Goal: Use online tool/utility: Utilize a website feature to perform a specific function

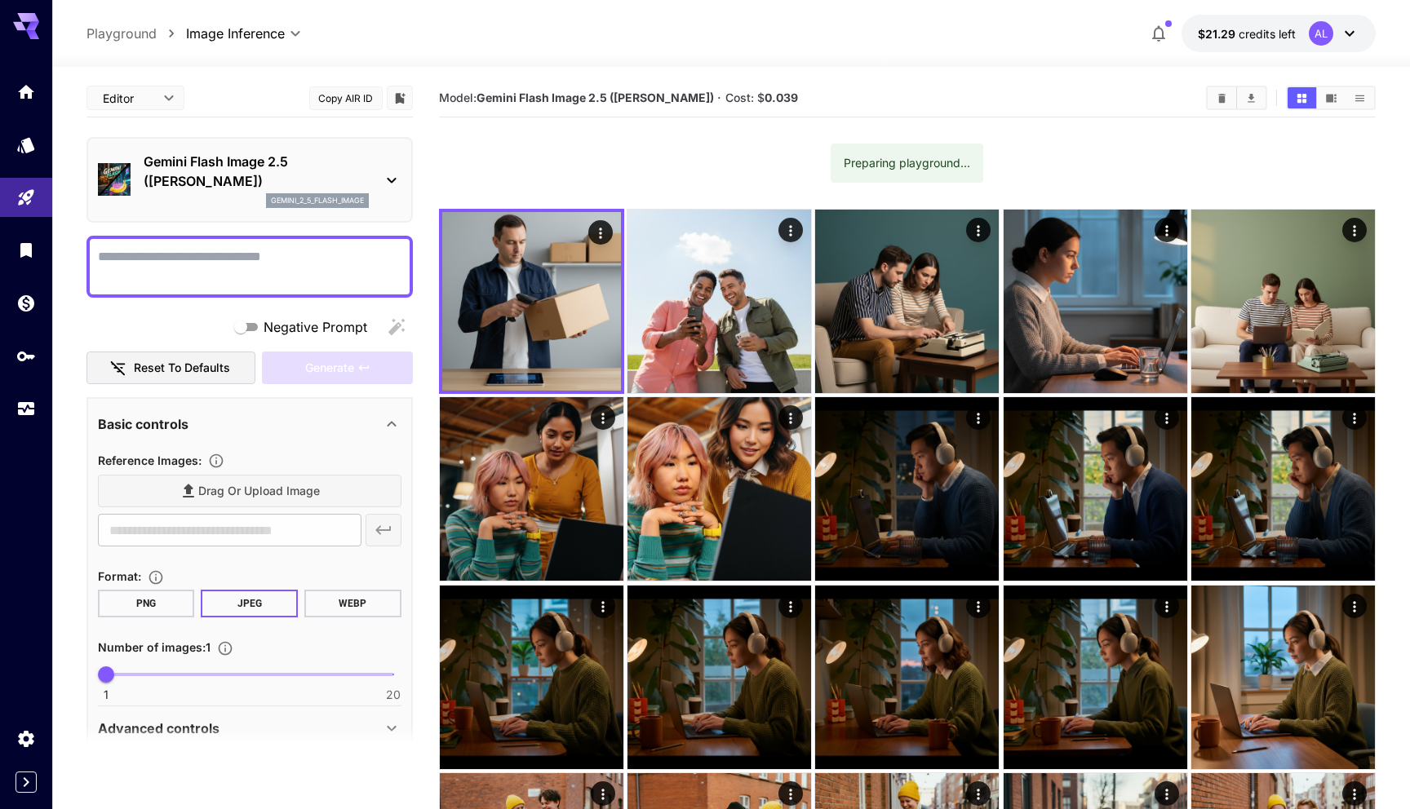
scroll to position [29, 0]
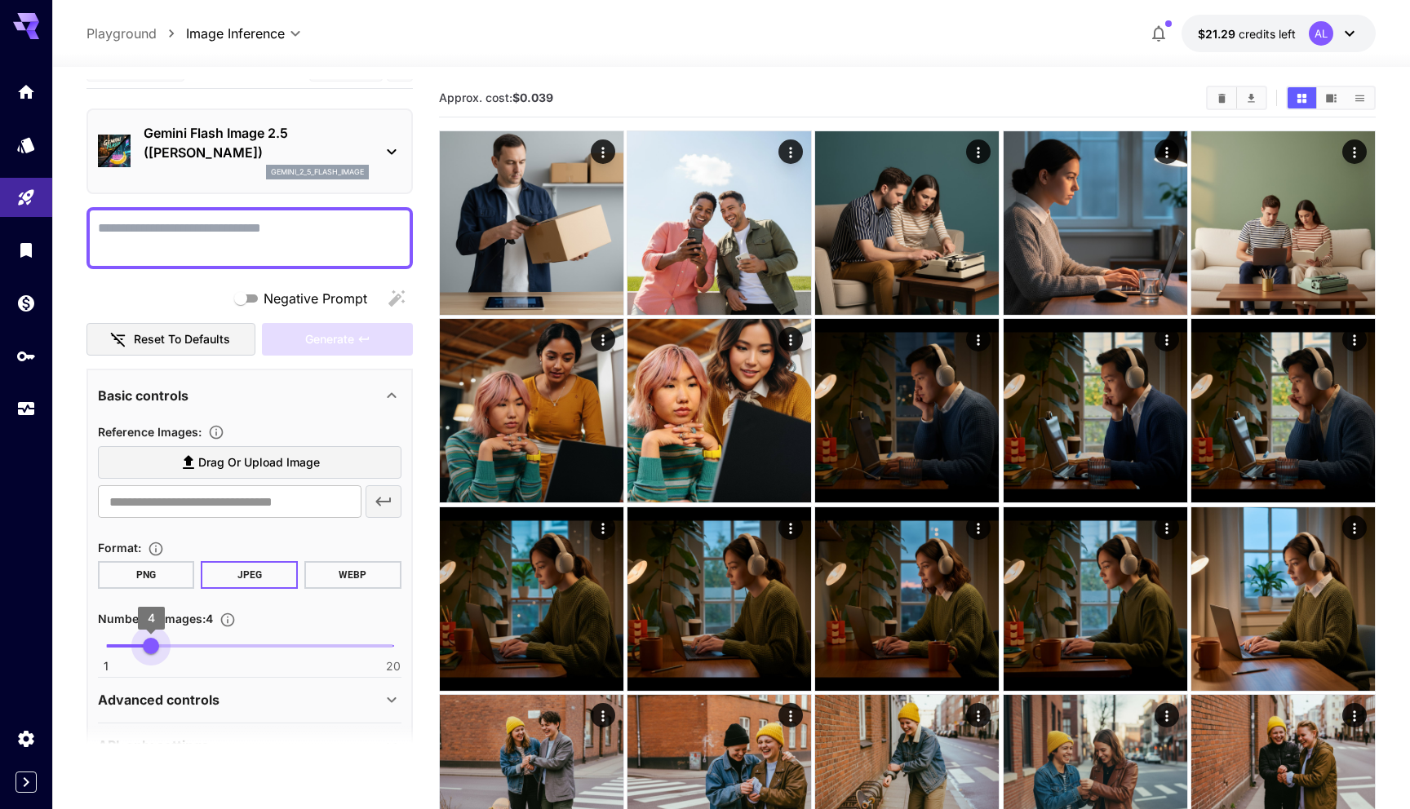
type input "*"
drag, startPoint x: 105, startPoint y: 649, endPoint x: 166, endPoint y: 649, distance: 60.4
click at [166, 649] on span "5" at bounding box center [166, 646] width 16 height 16
click at [303, 444] on section "Reference Images : Drag or upload image ​" at bounding box center [249, 474] width 303 height 104
click at [303, 467] on span "Drag or upload image" at bounding box center [259, 463] width 122 height 20
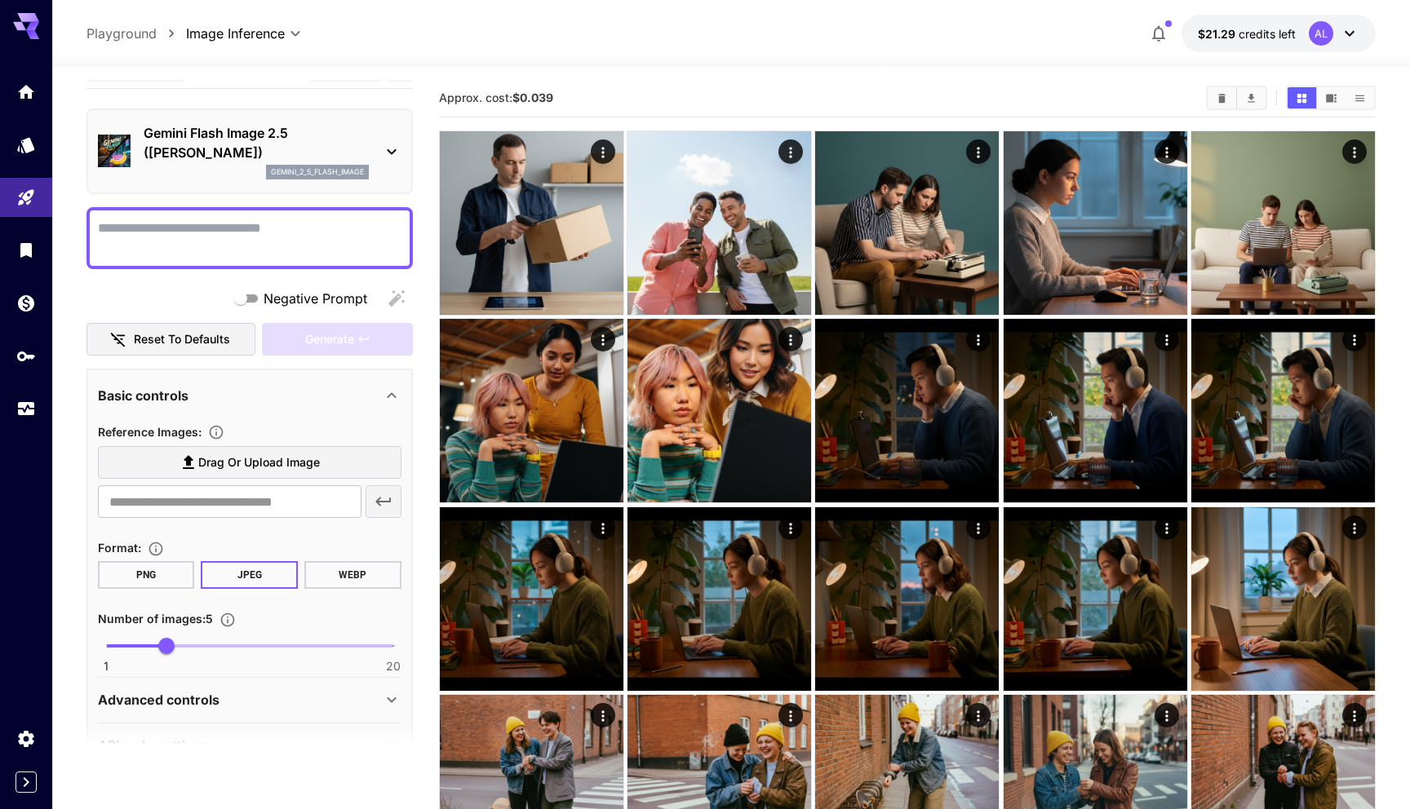
click at [0, 0] on input "Drag or upload image" at bounding box center [0, 0] width 0 height 0
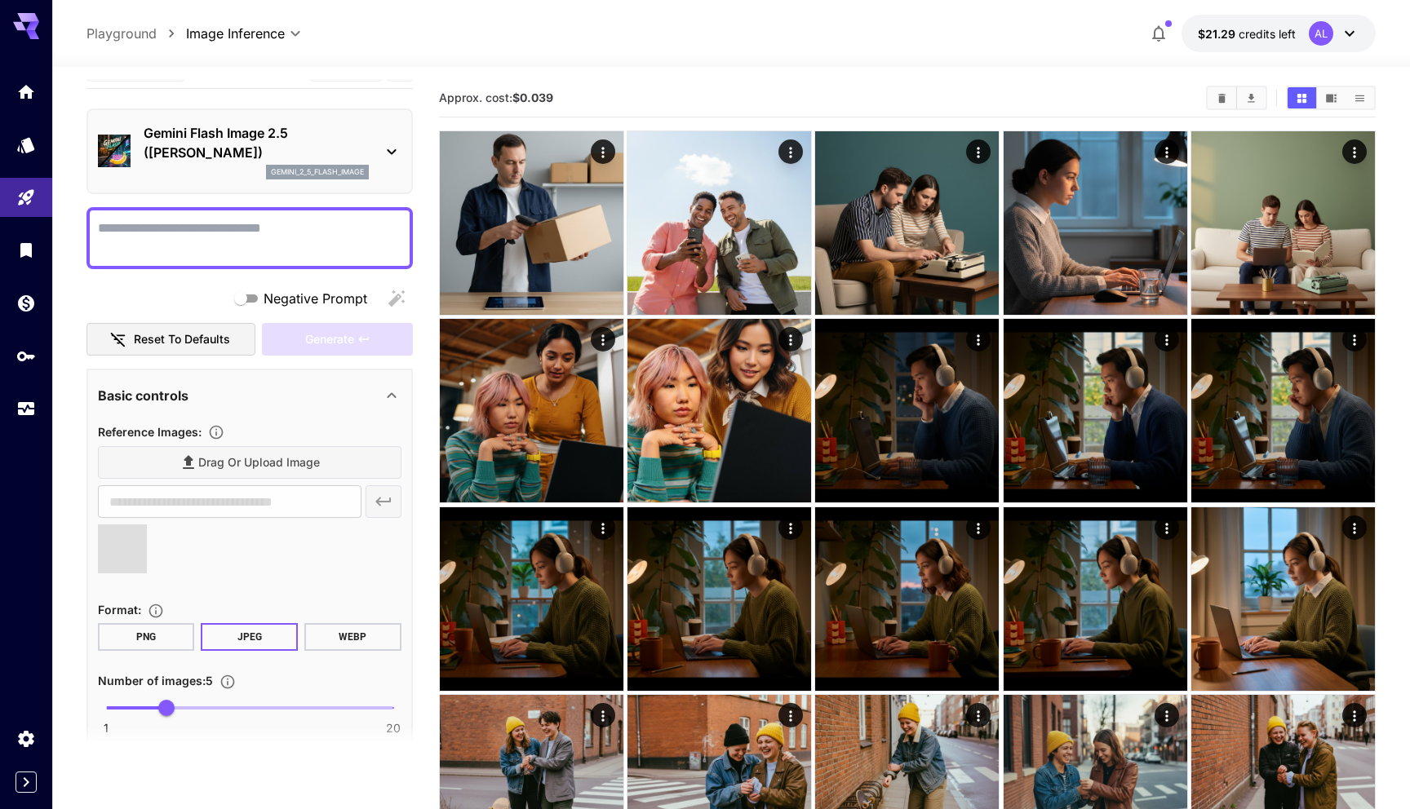
click at [275, 240] on textarea "Negative Prompt" at bounding box center [249, 238] width 303 height 39
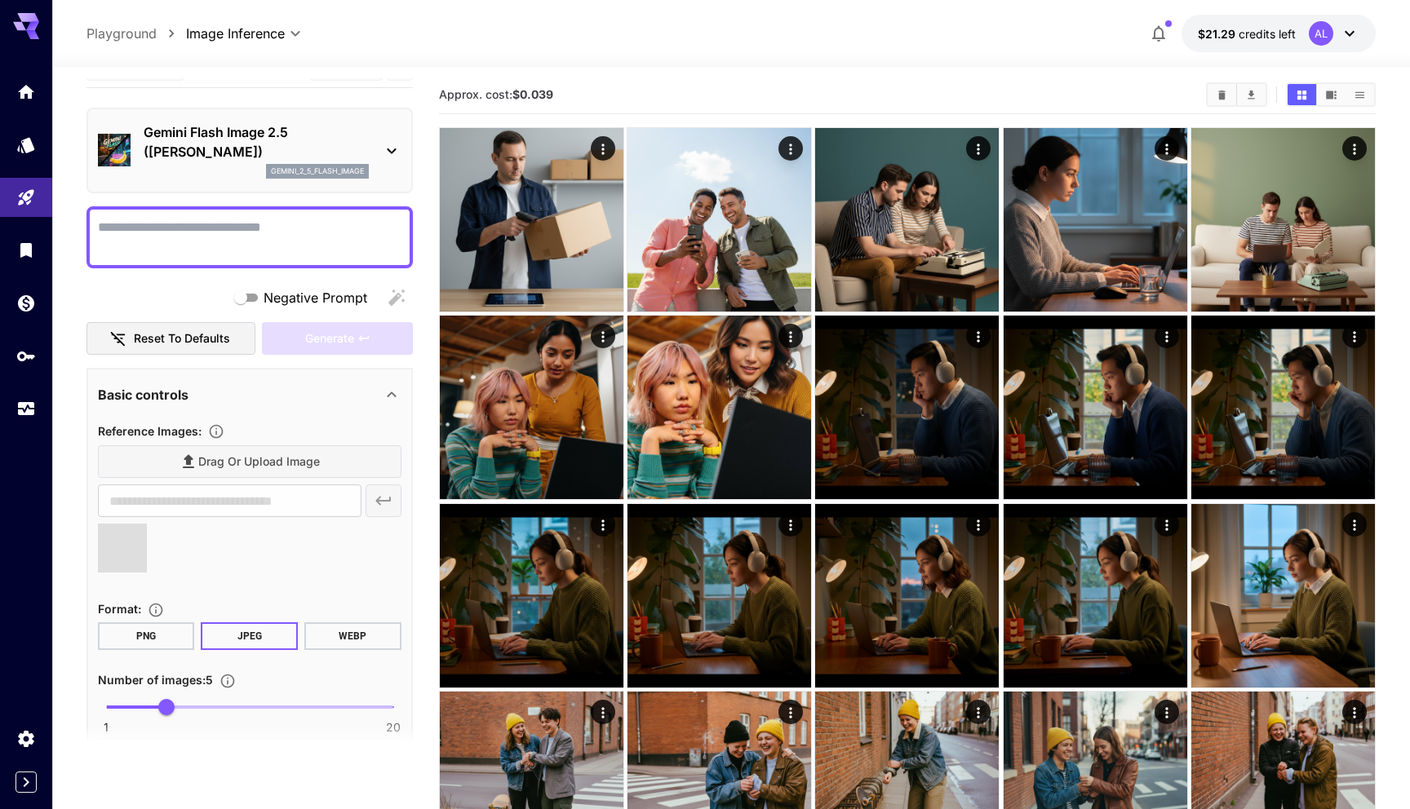
scroll to position [0, 0]
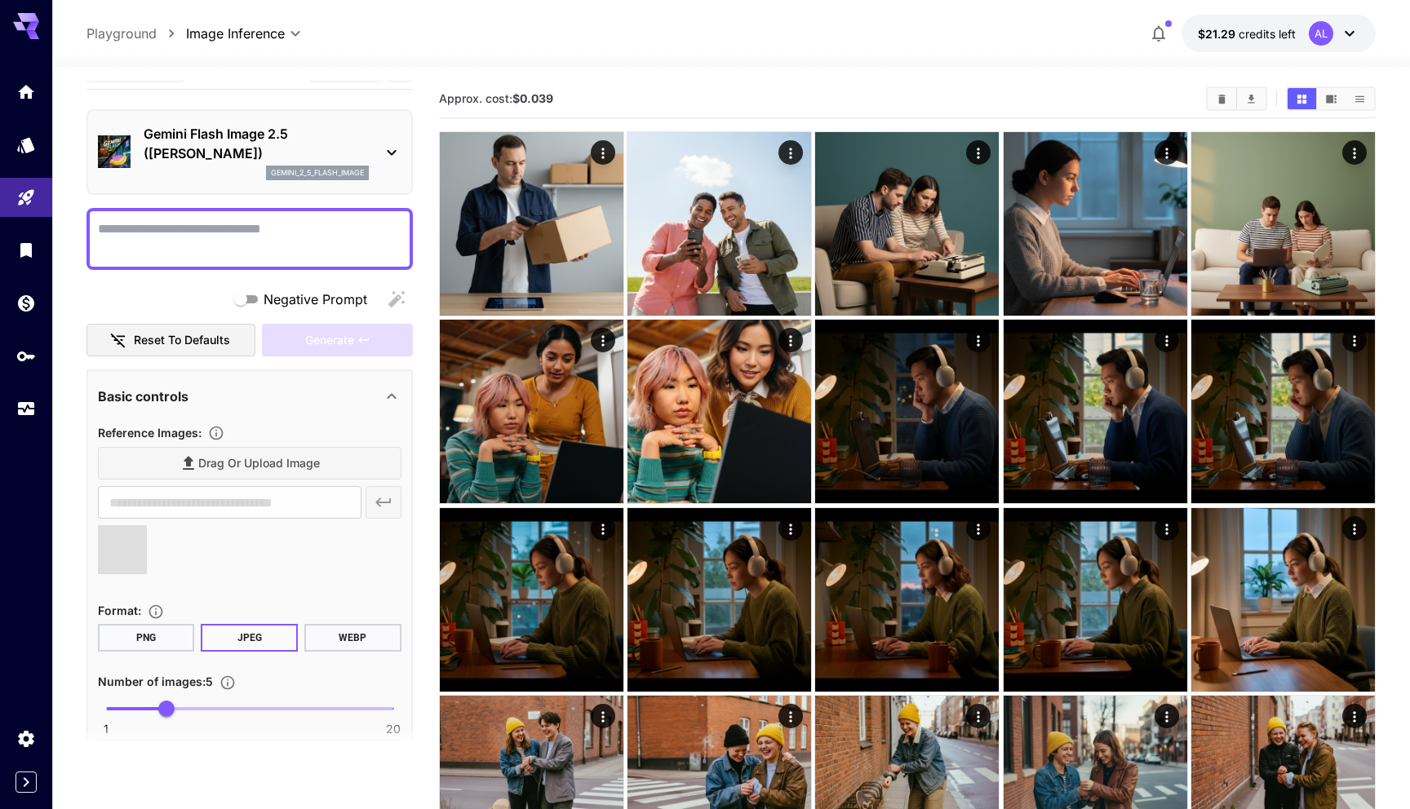
click at [105, 555] on span at bounding box center [122, 549] width 49 height 49
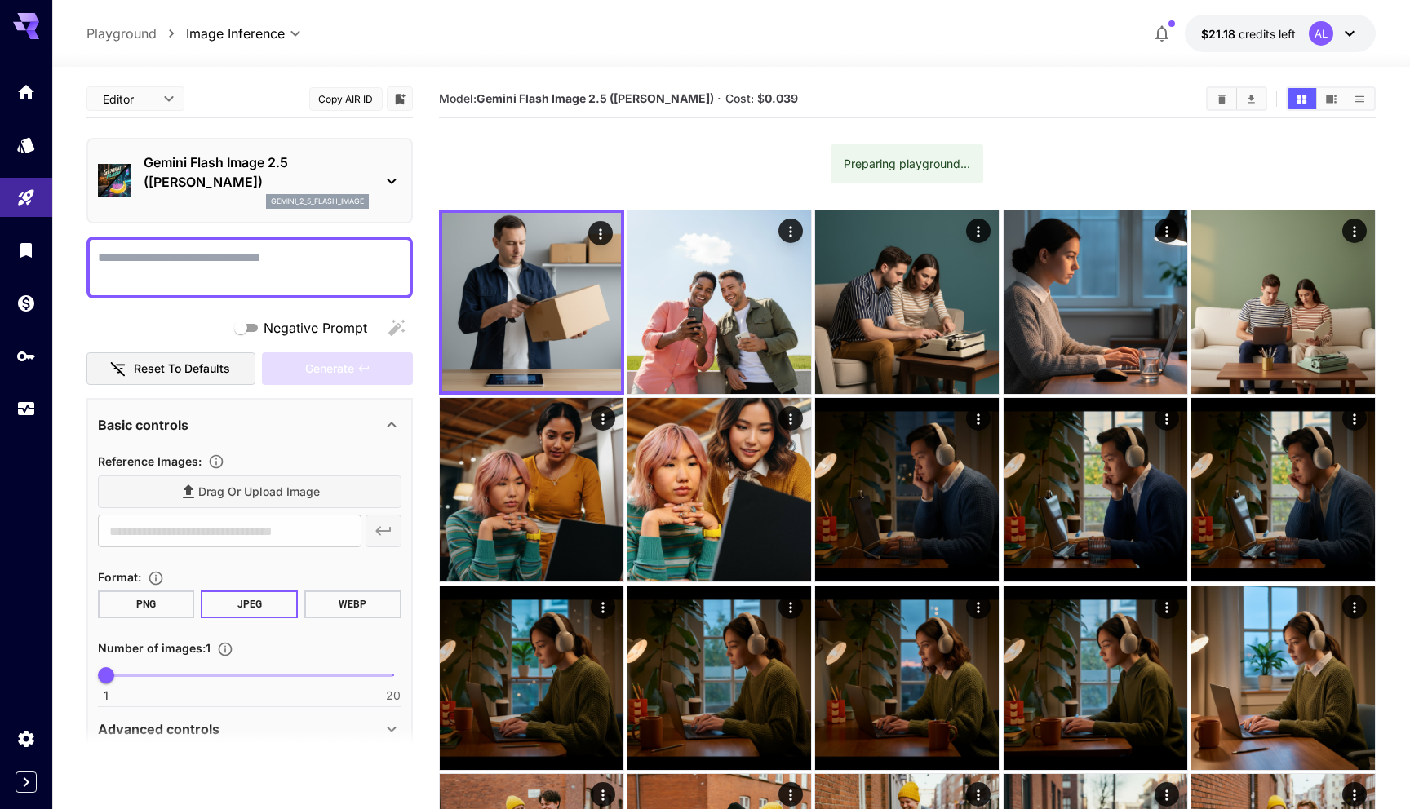
click at [247, 488] on span "Drag or upload image" at bounding box center [259, 492] width 122 height 20
click at [0, 0] on input "Drag or upload image" at bounding box center [0, 0] width 0 height 0
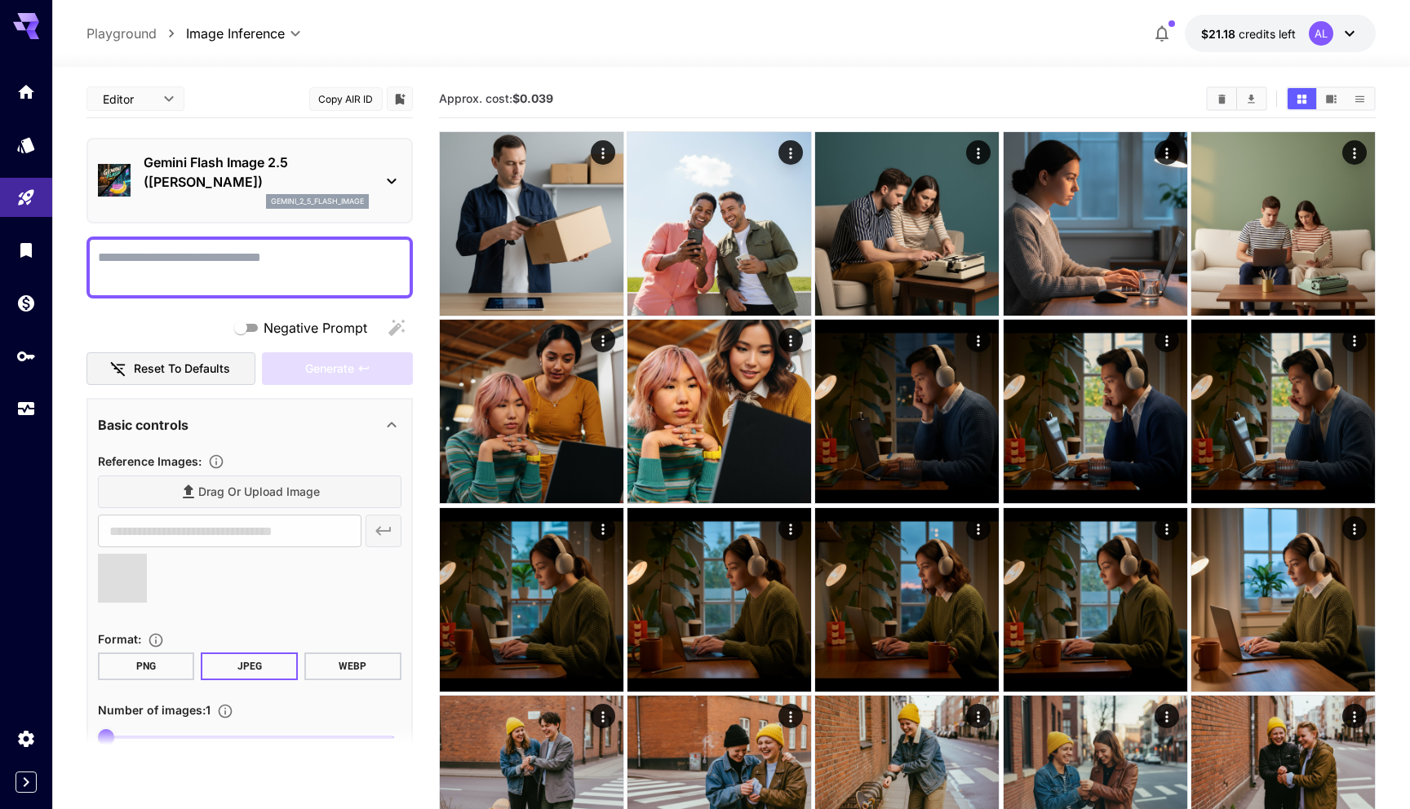
click at [264, 249] on textarea "Negative Prompt" at bounding box center [249, 267] width 303 height 39
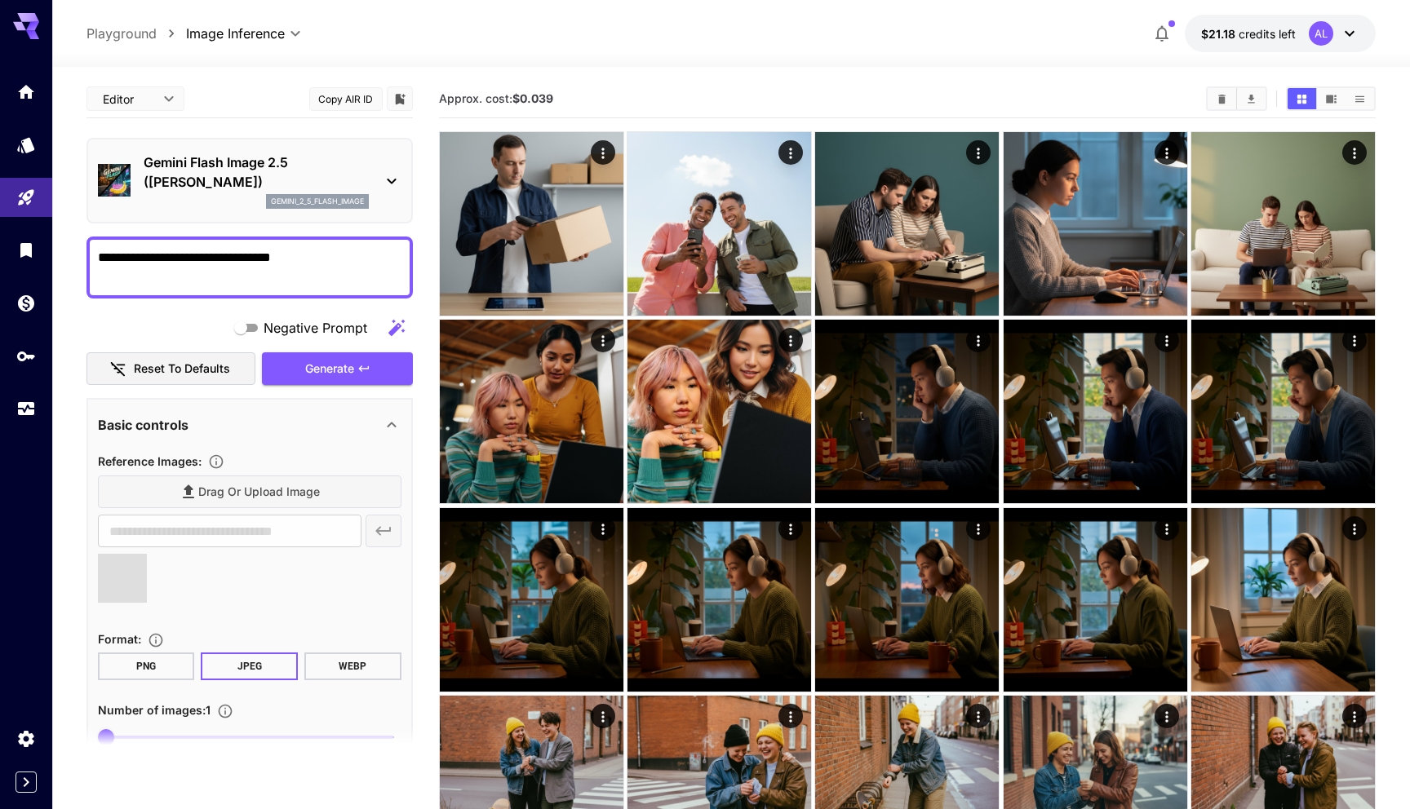
scroll to position [34, 0]
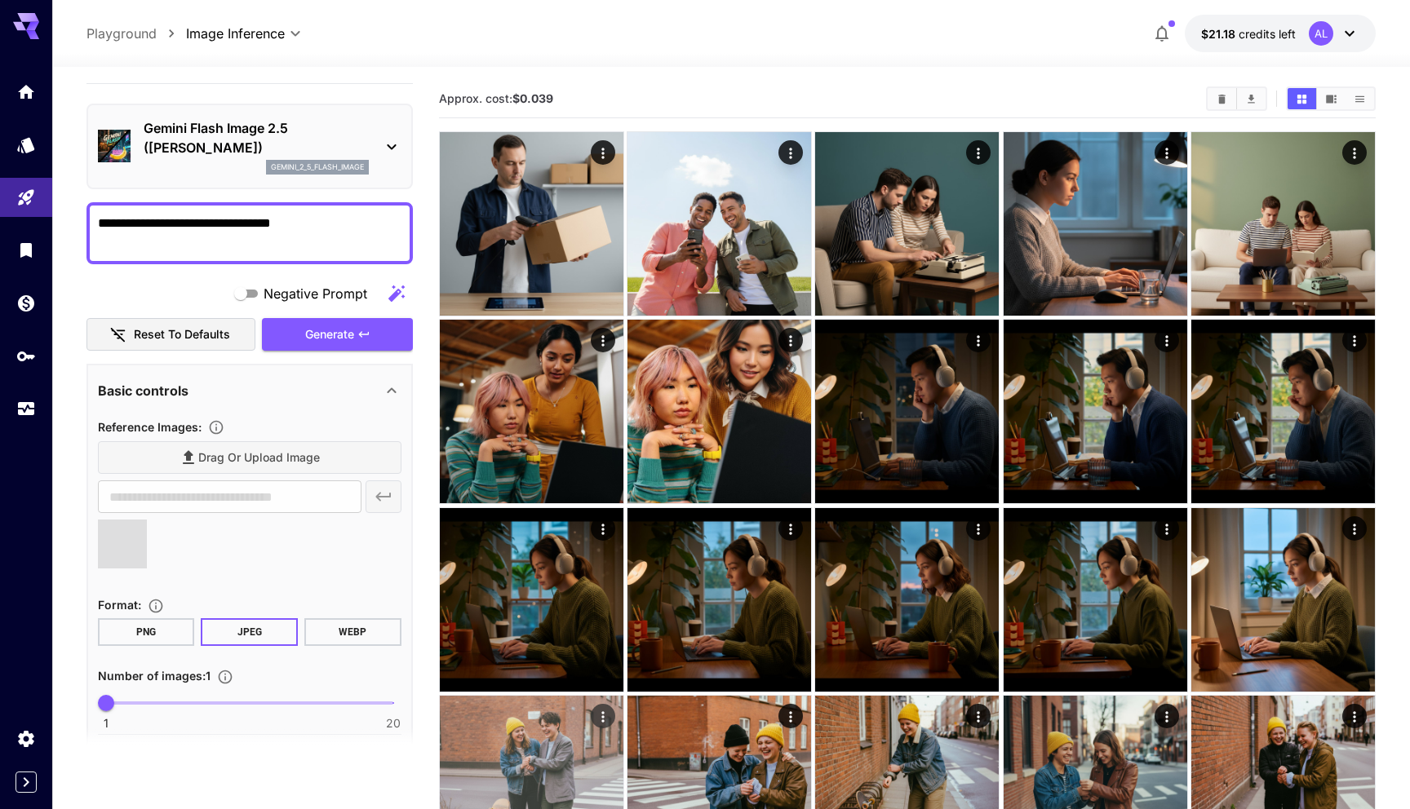
type textarea "**********"
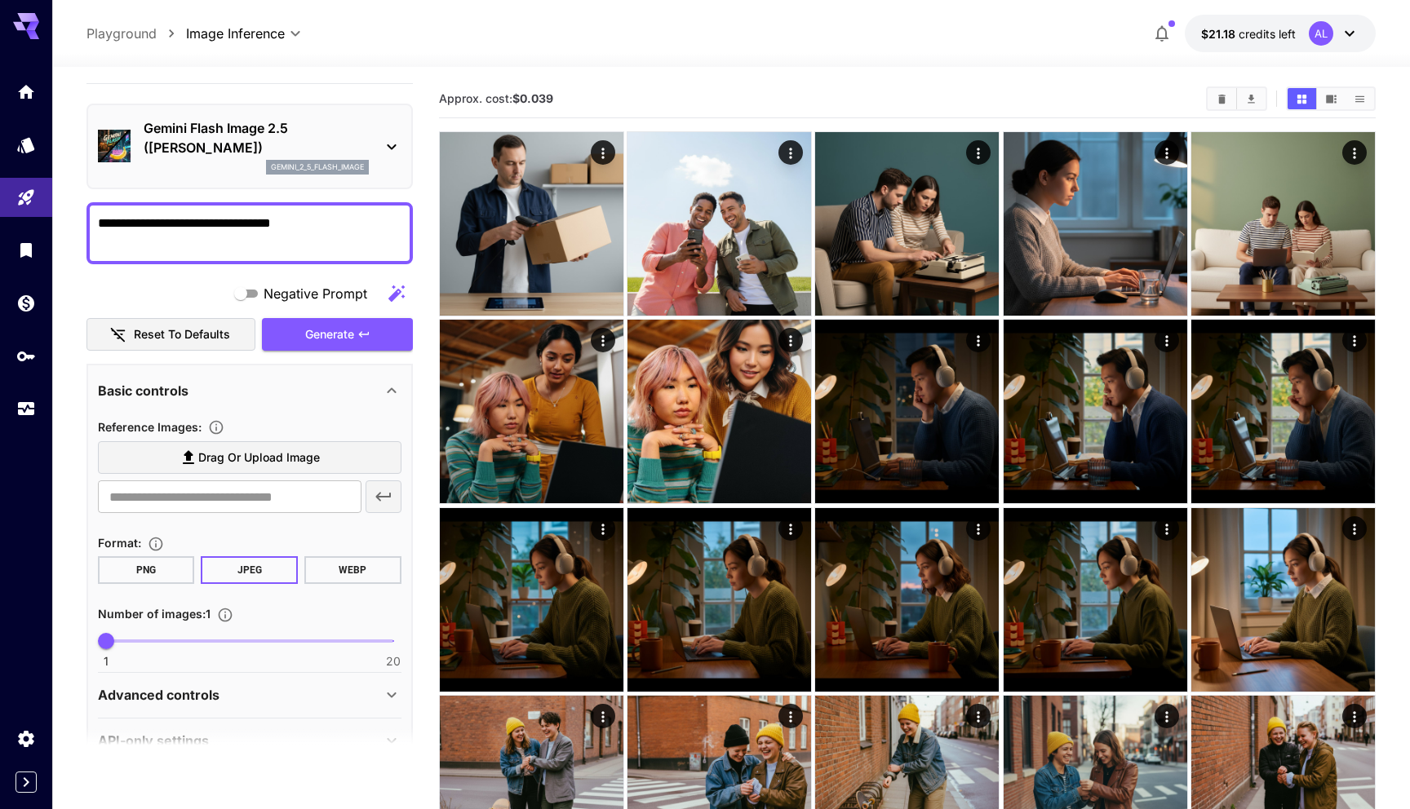
scroll to position [71, 0]
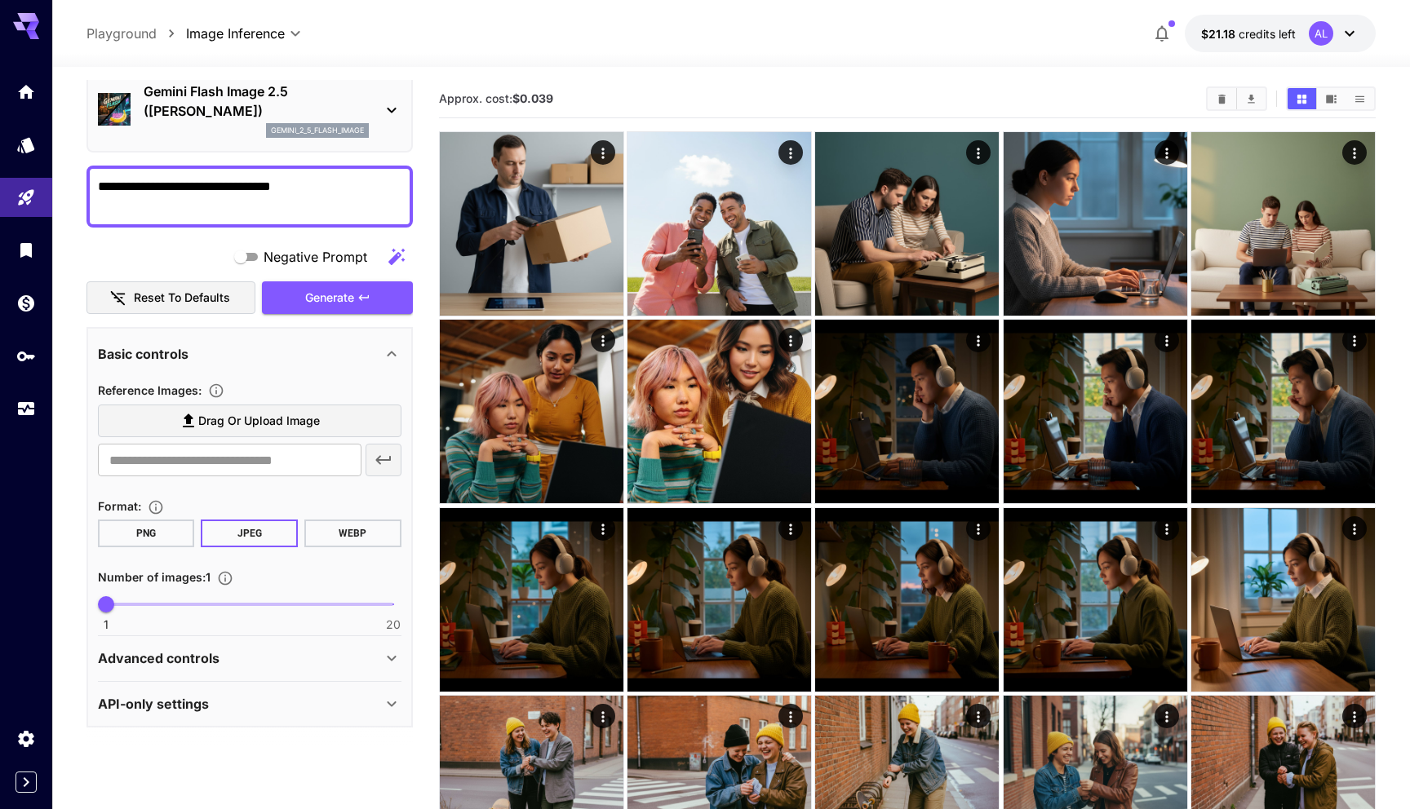
click at [277, 420] on span "Drag or upload image" at bounding box center [259, 421] width 122 height 20
click at [0, 0] on input "Drag or upload image" at bounding box center [0, 0] width 0 height 0
click at [253, 433] on label "Drag or upload image" at bounding box center [249, 421] width 303 height 33
click at [0, 0] on input "Drag or upload image" at bounding box center [0, 0] width 0 height 0
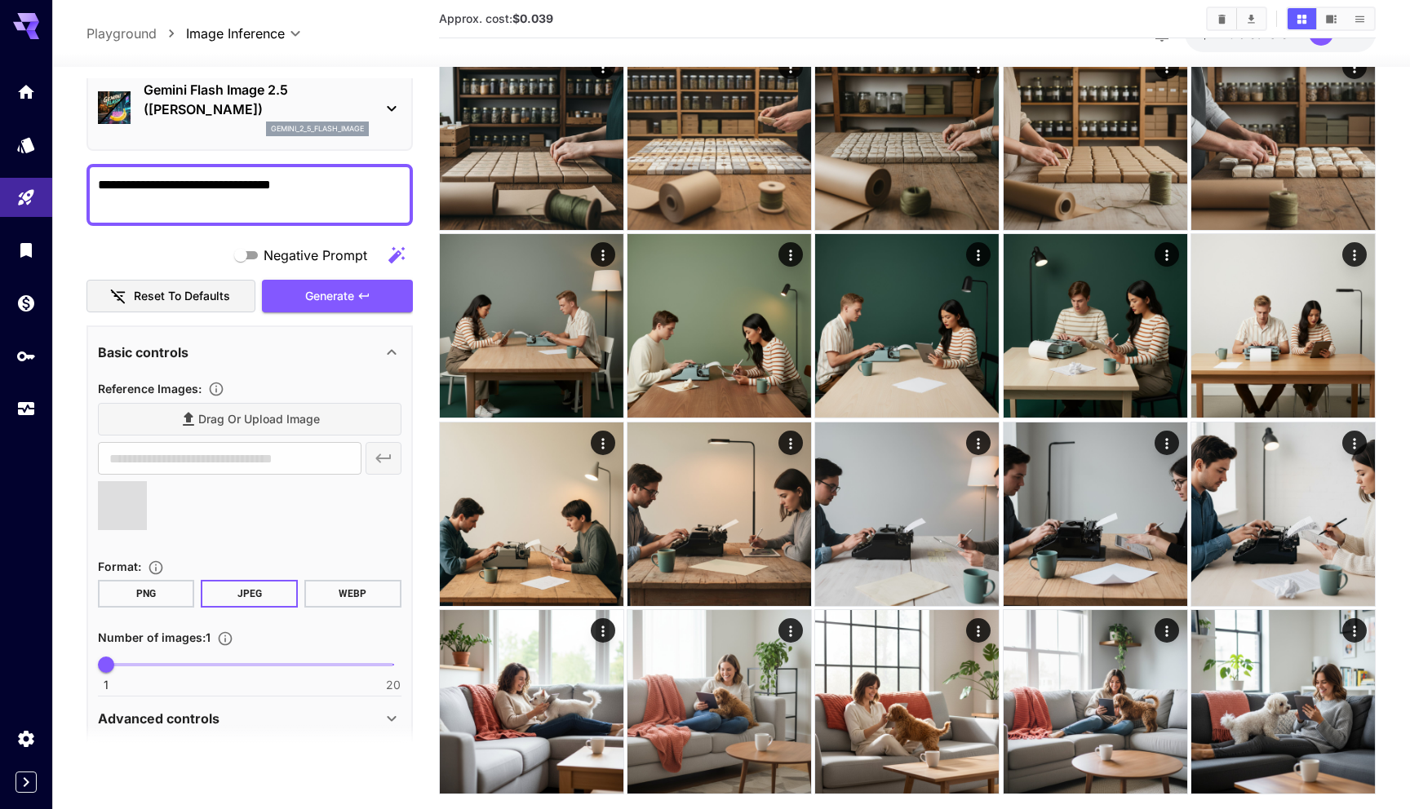
scroll to position [2752, 0]
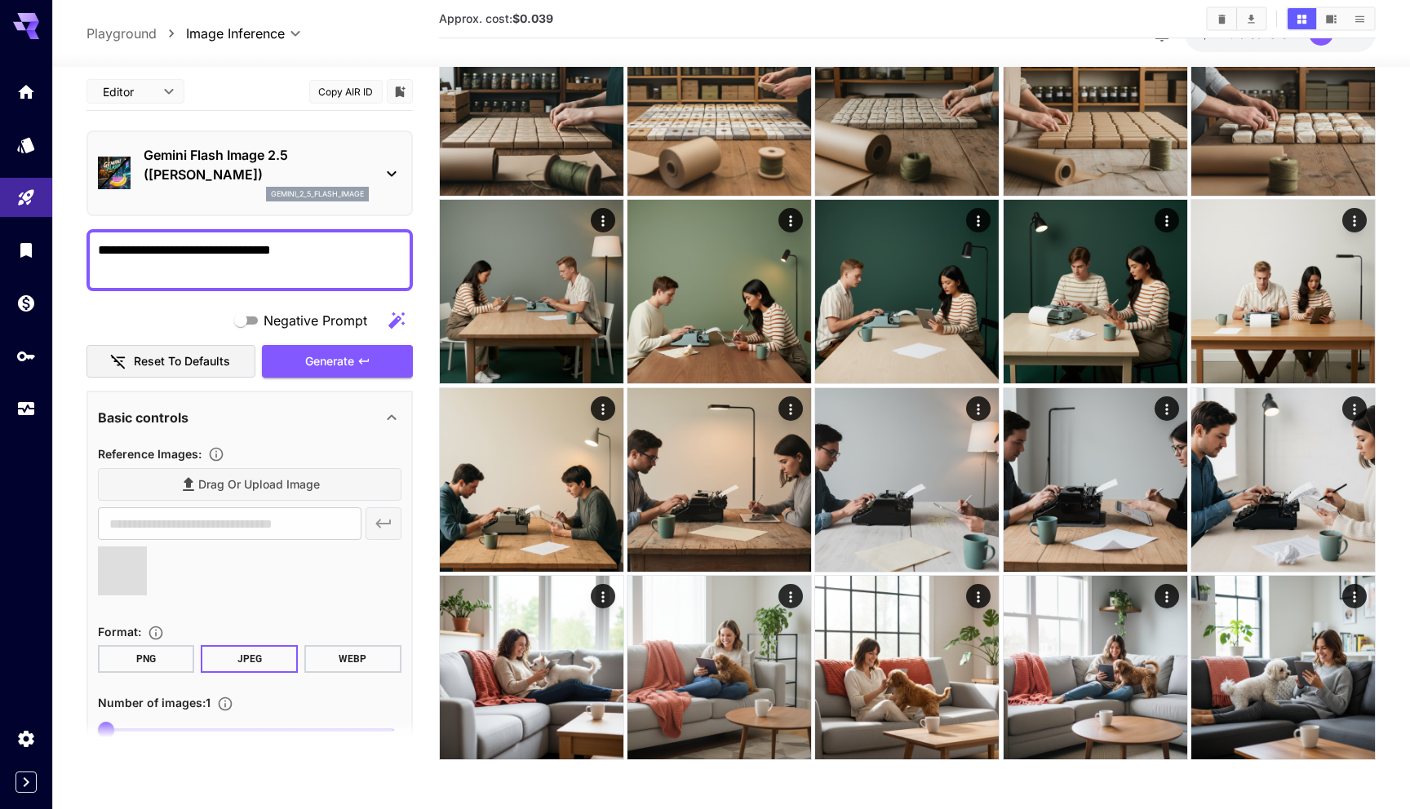
scroll to position [71, 0]
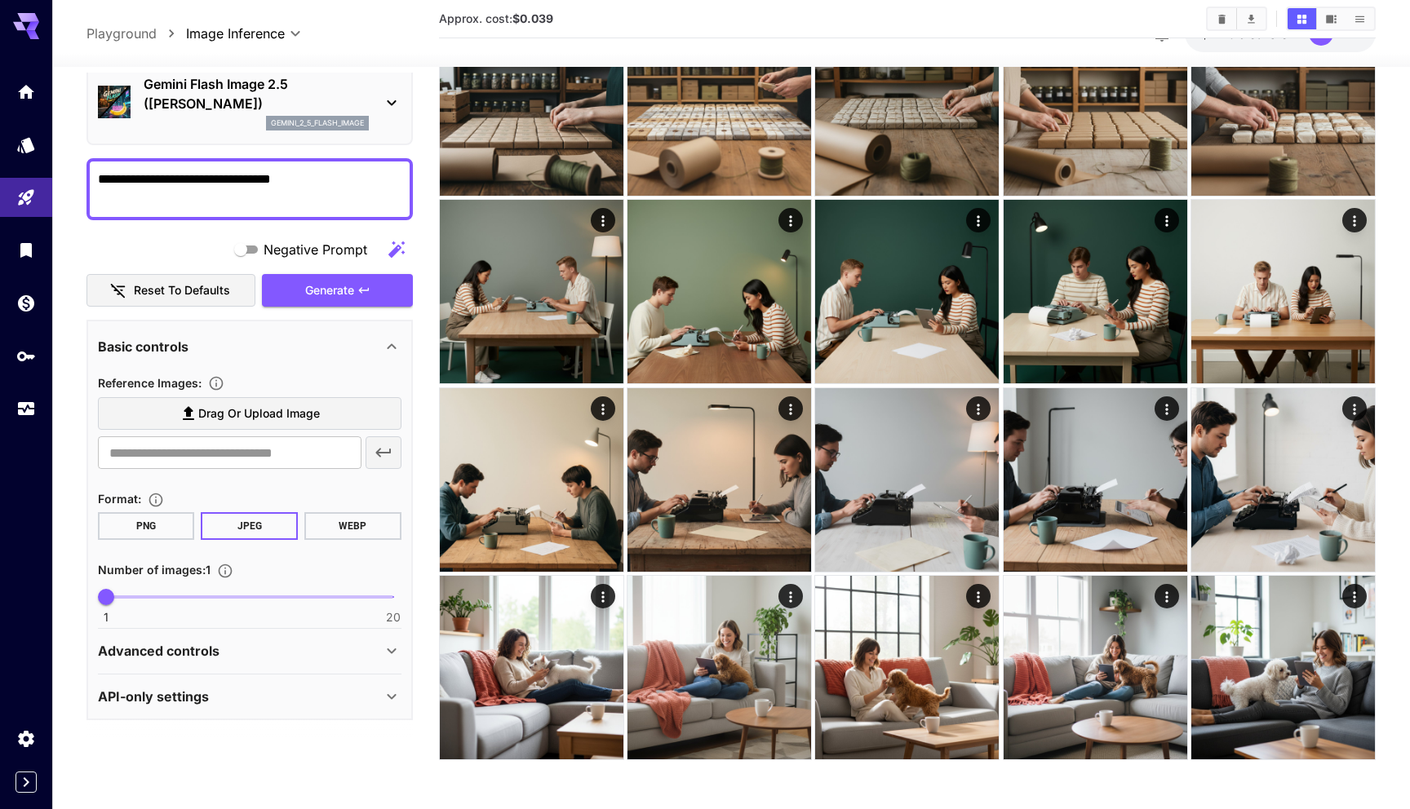
click at [355, 170] on textarea "**********" at bounding box center [249, 189] width 303 height 39
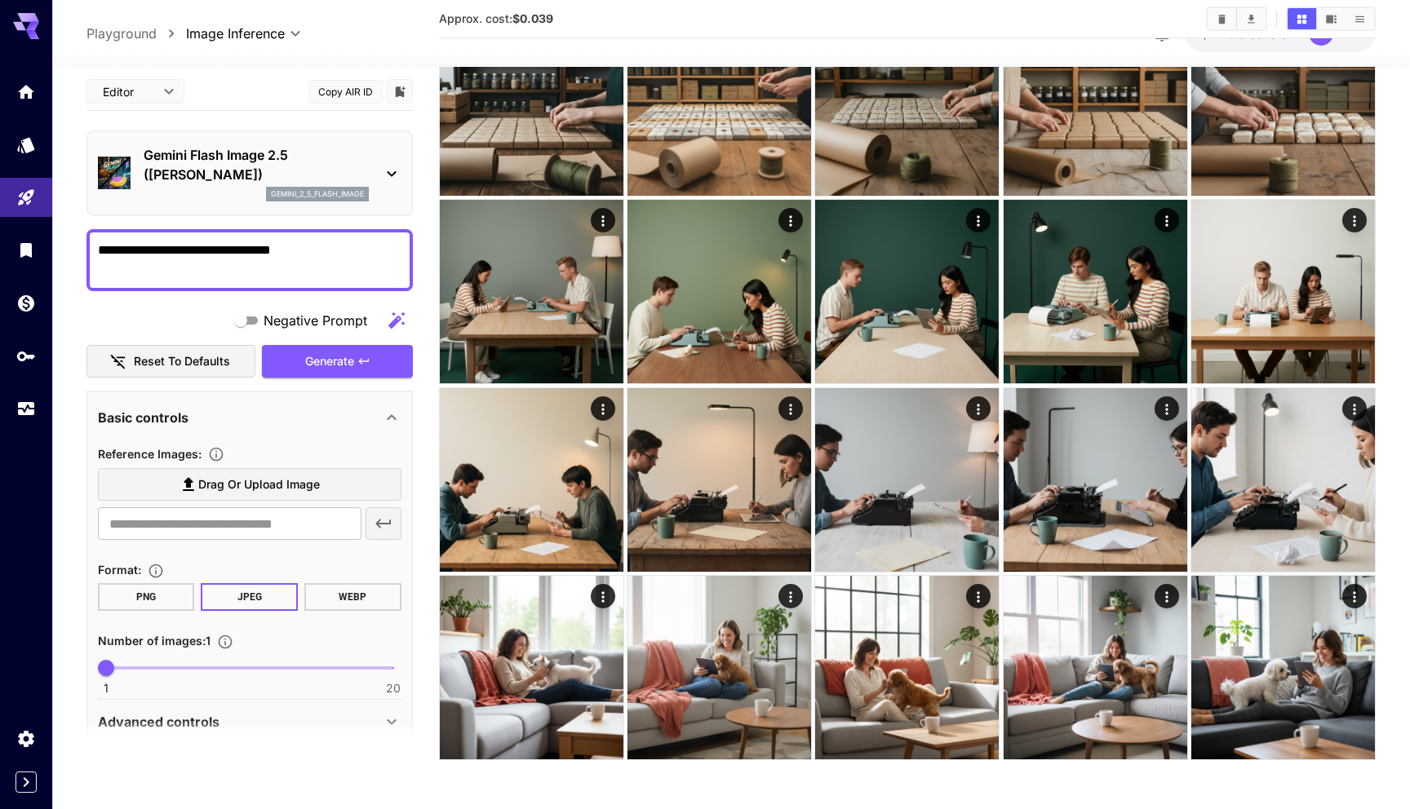
click at [333, 253] on textarea "**********" at bounding box center [249, 260] width 303 height 39
paste textarea "**********"
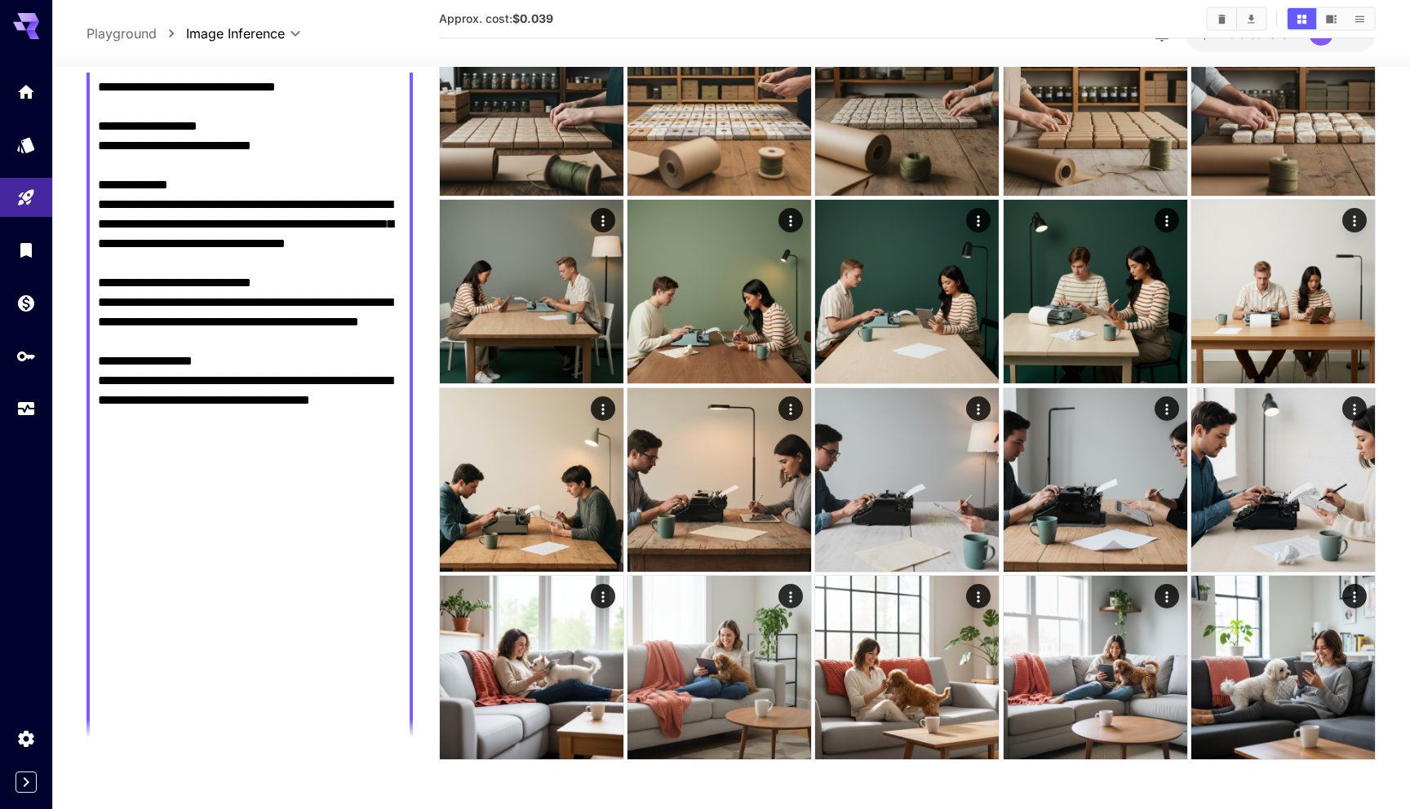
scroll to position [3262, 0]
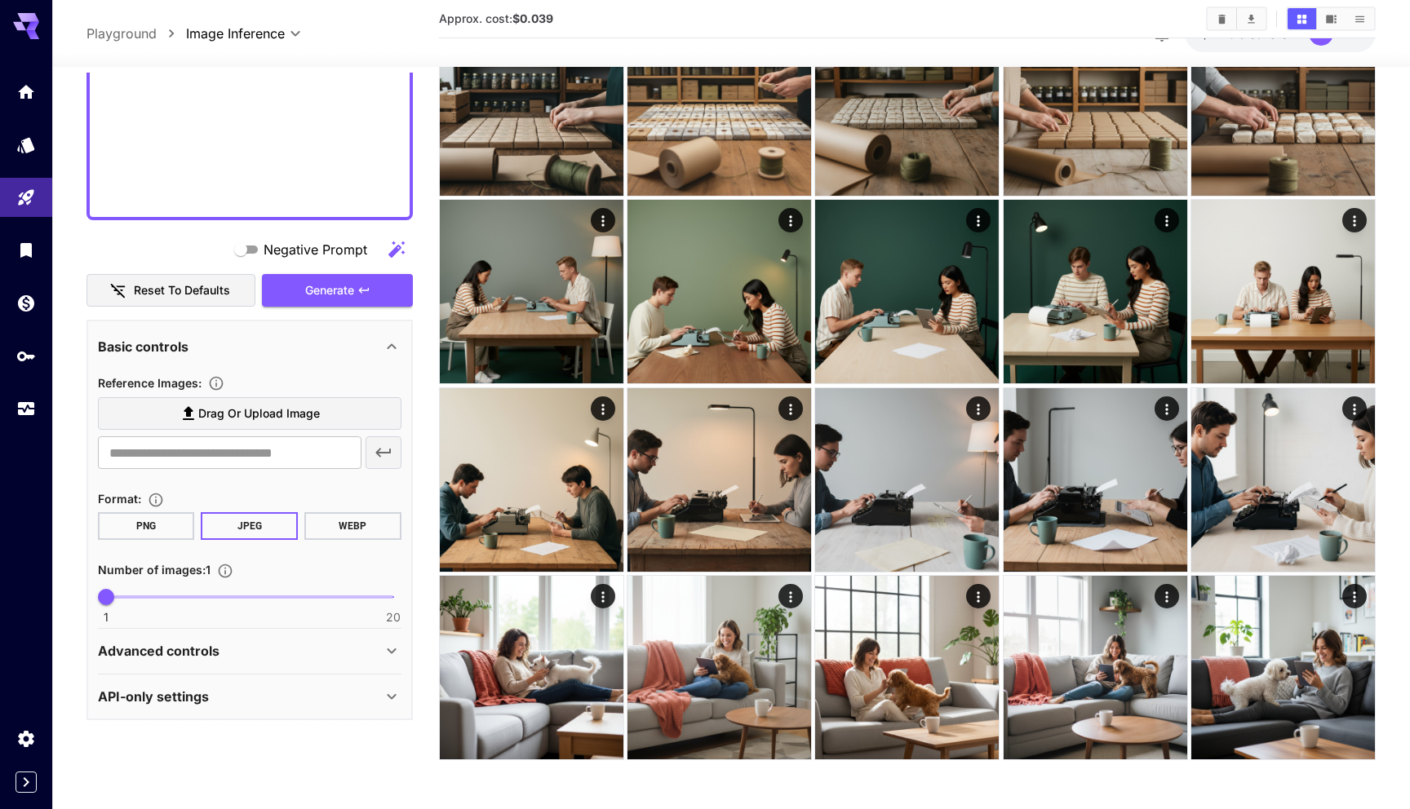
type textarea "**********"
click at [294, 408] on span "Drag or upload image" at bounding box center [259, 414] width 122 height 20
click at [0, 0] on input "Drag or upload image" at bounding box center [0, 0] width 0 height 0
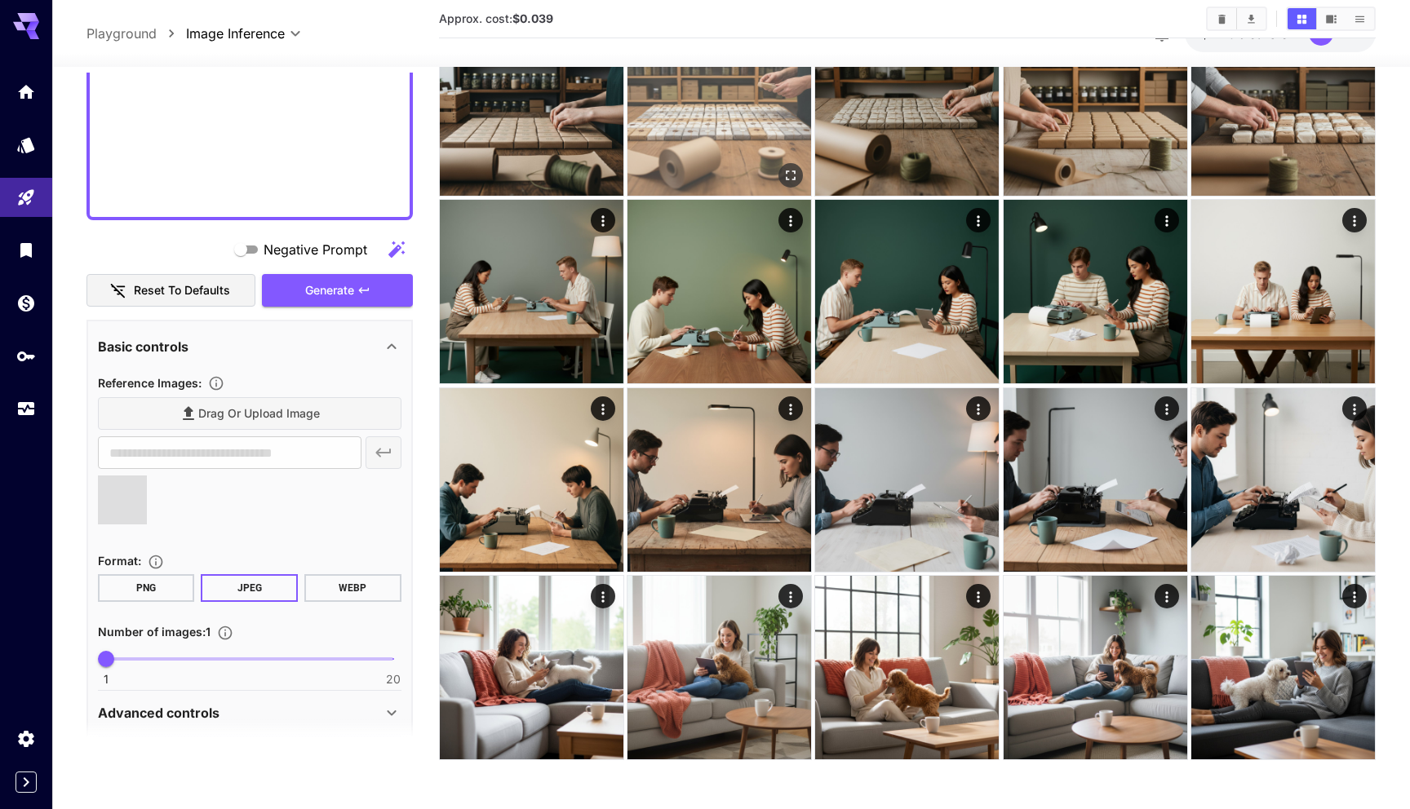
type input "**********"
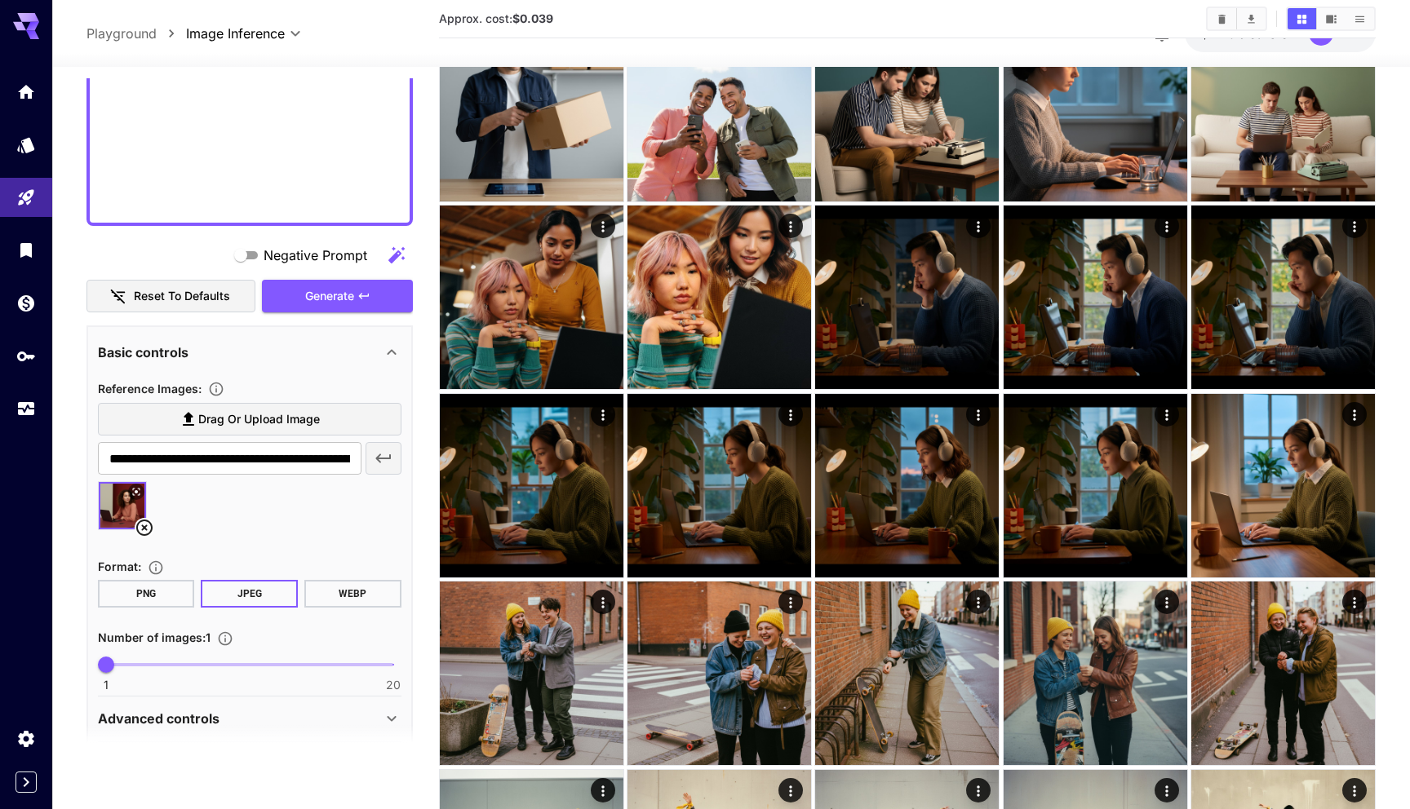
scroll to position [0, 0]
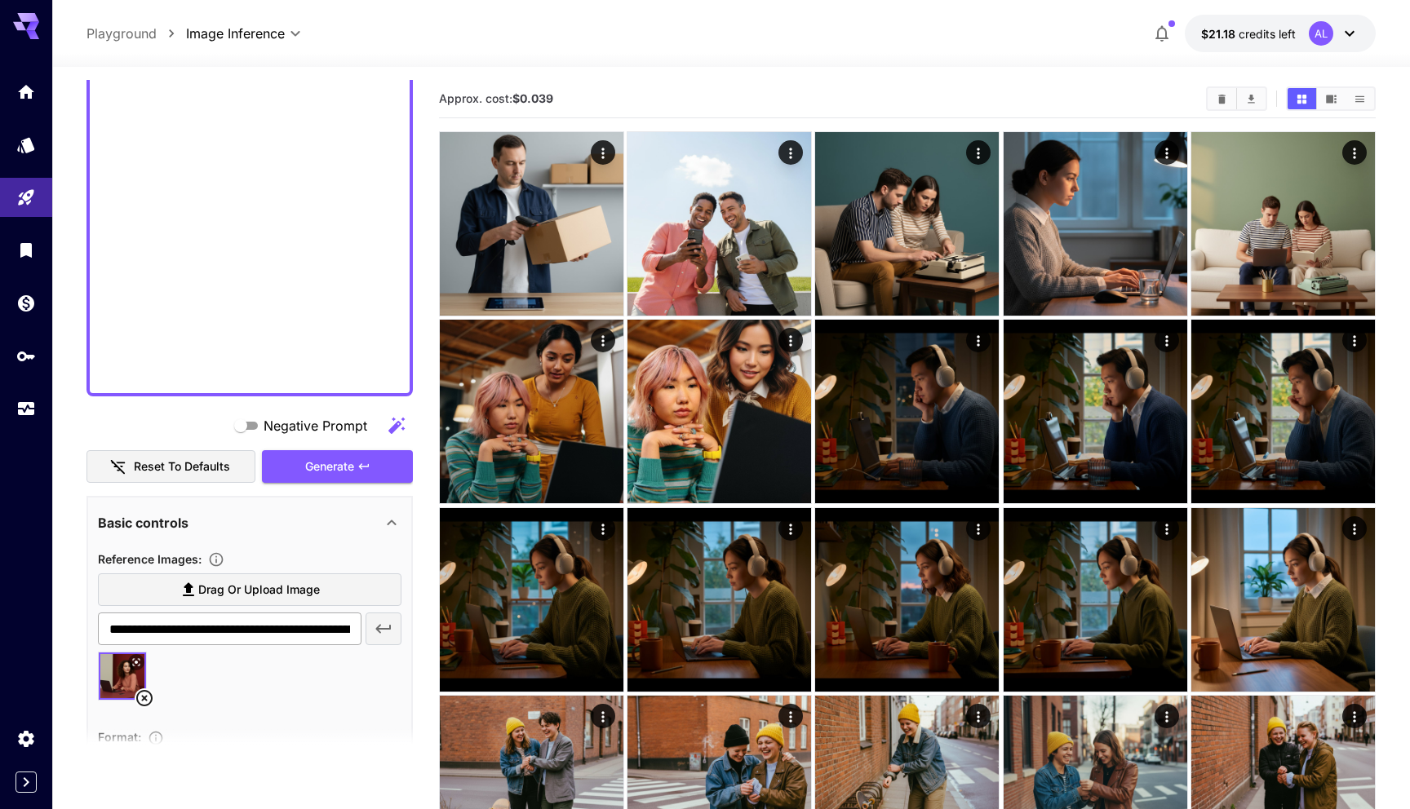
scroll to position [2920, 0]
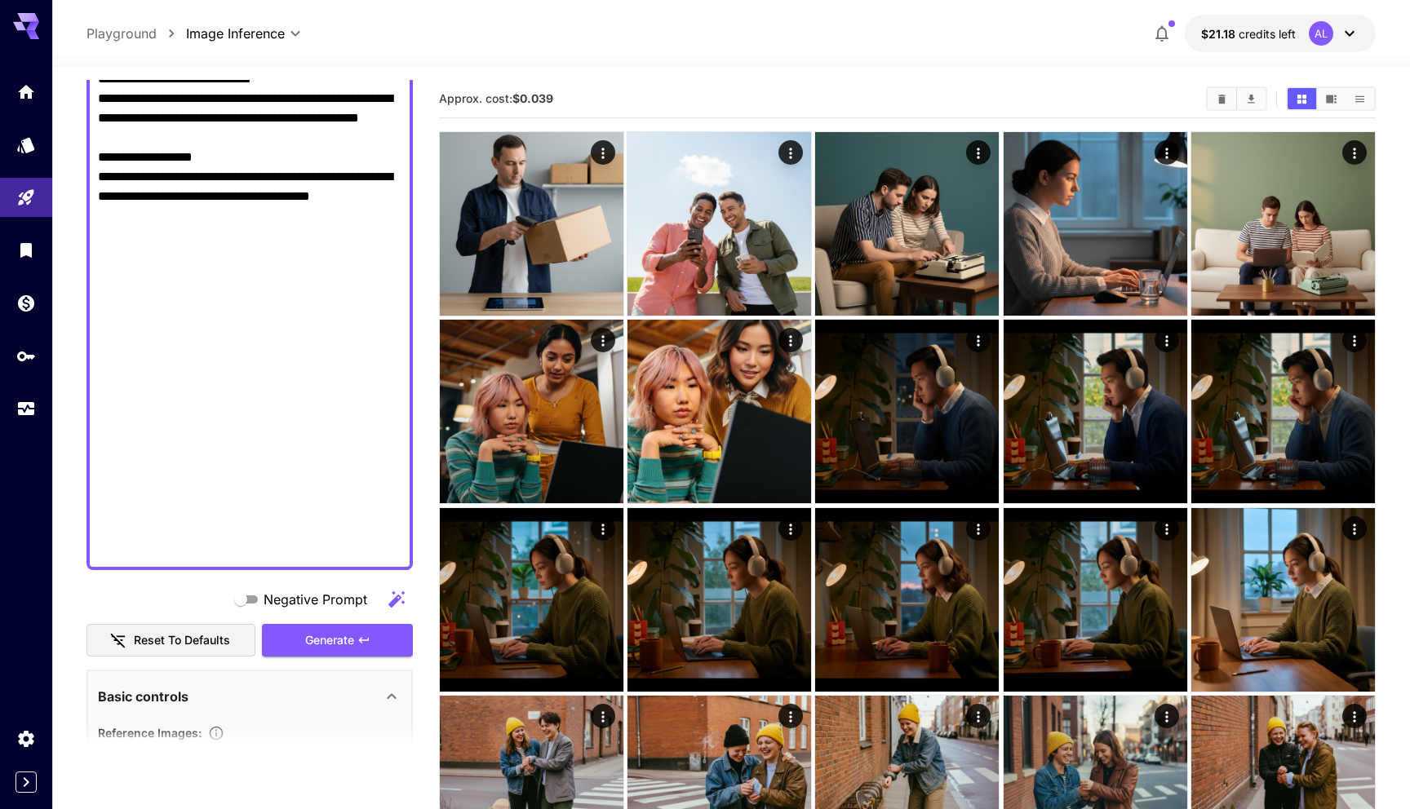
drag, startPoint x: 177, startPoint y: 550, endPoint x: 90, endPoint y: 490, distance: 105.7
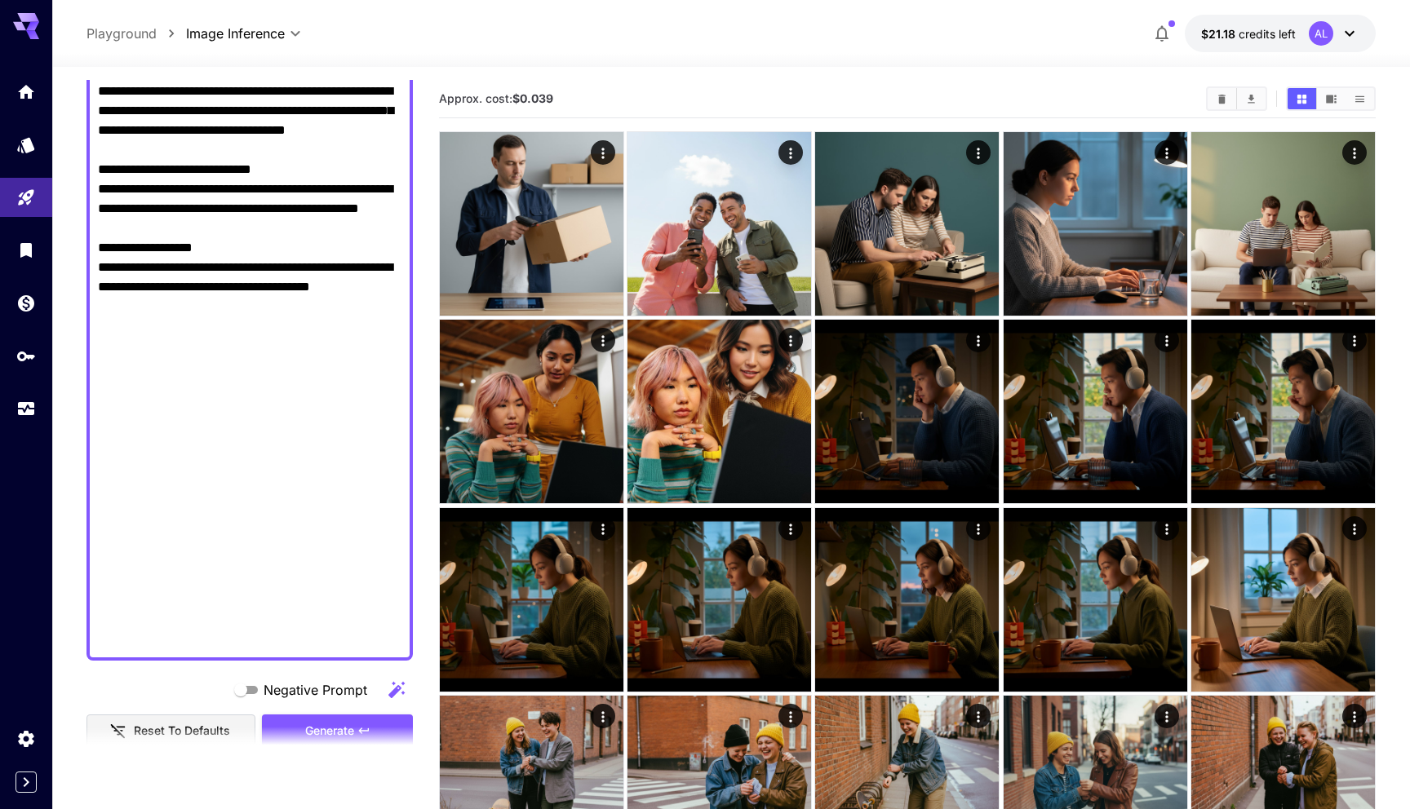
click at [184, 691] on div "Negative Prompt" at bounding box center [249, 690] width 326 height 33
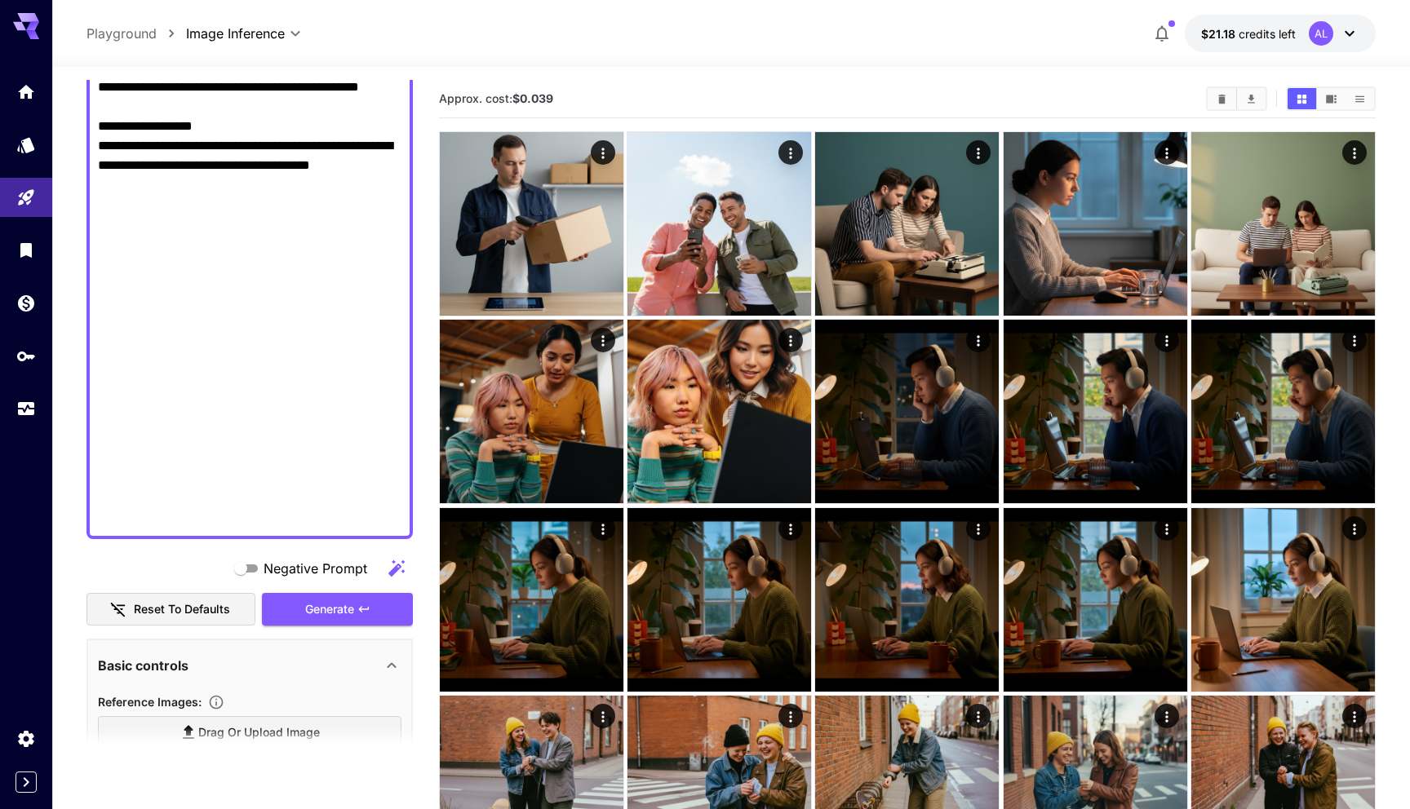
scroll to position [2951, 0]
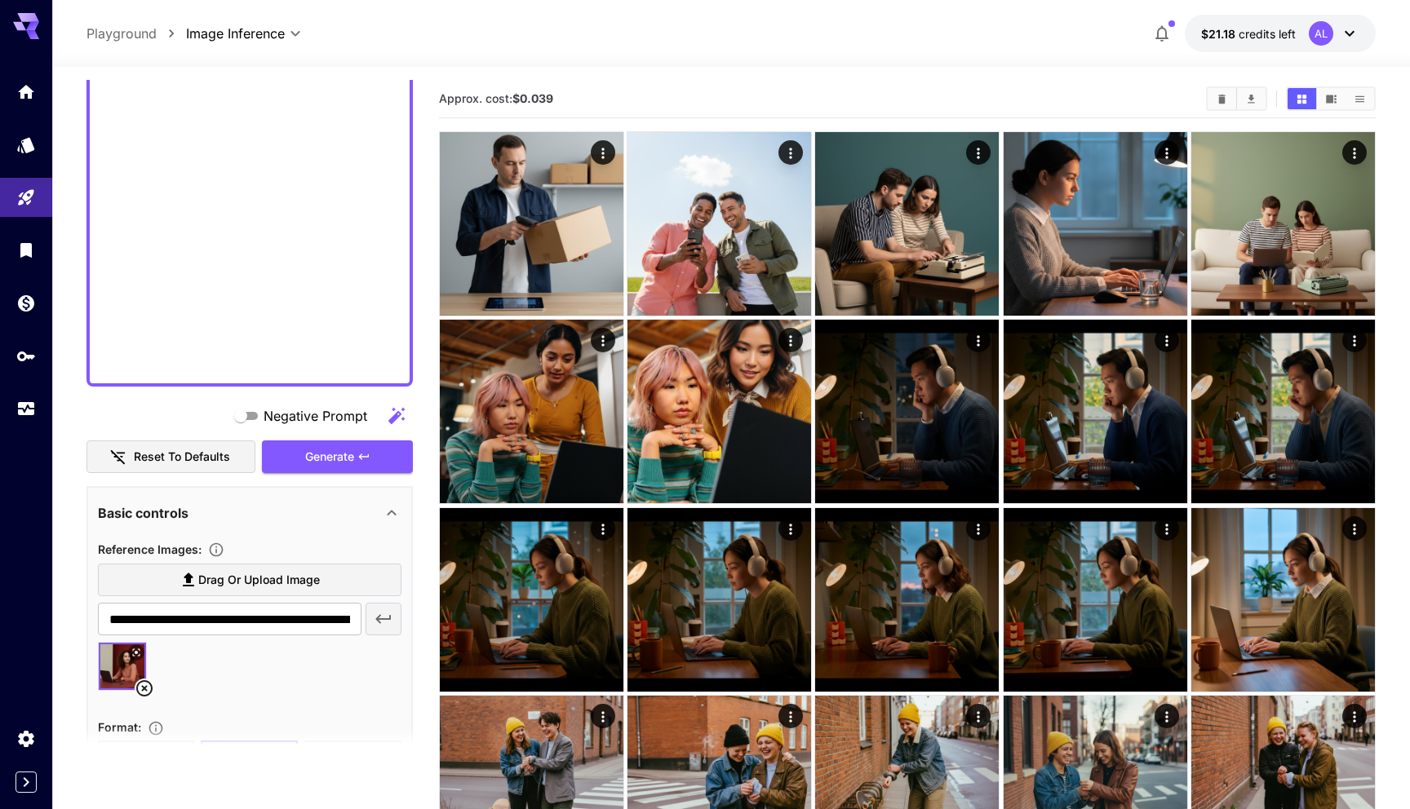
scroll to position [3091, 0]
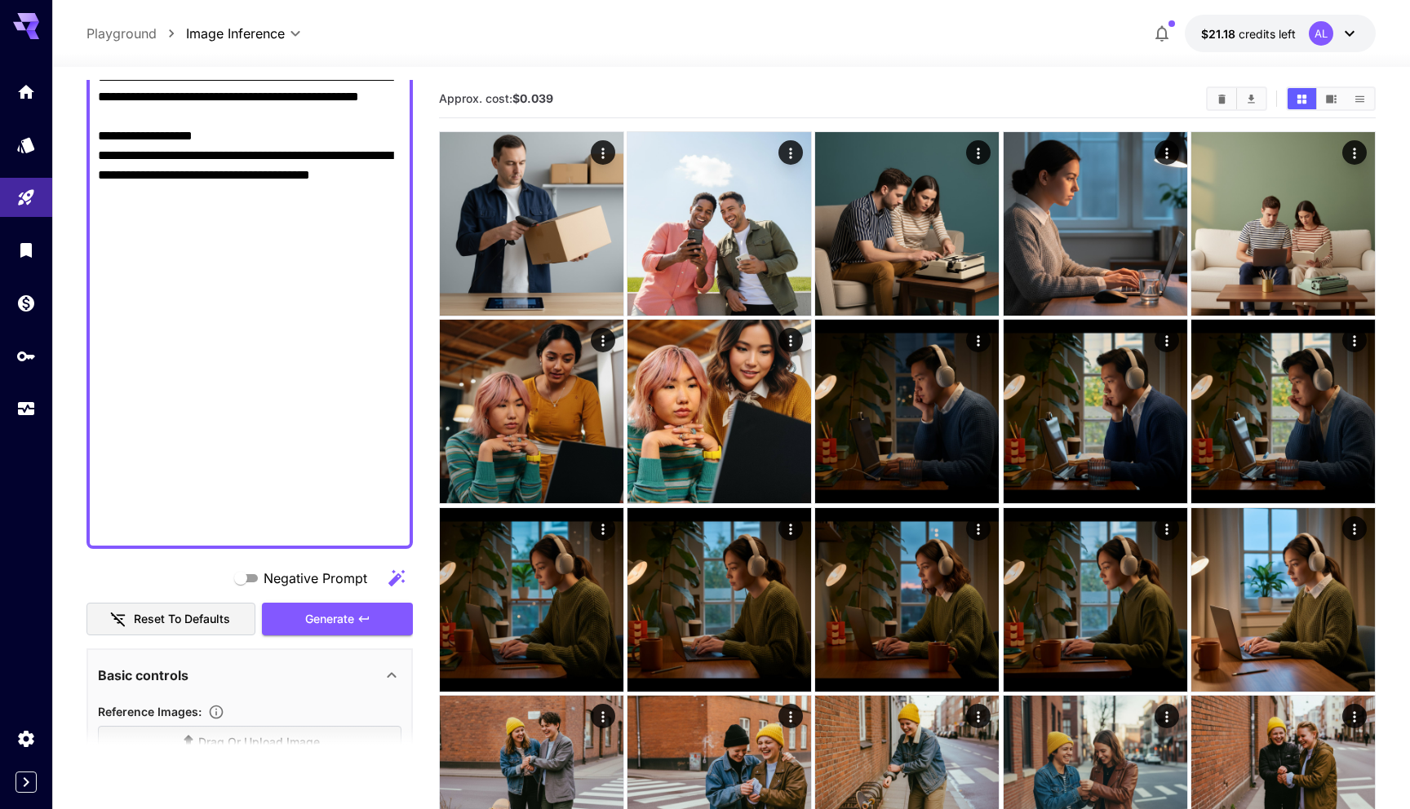
scroll to position [2935, 0]
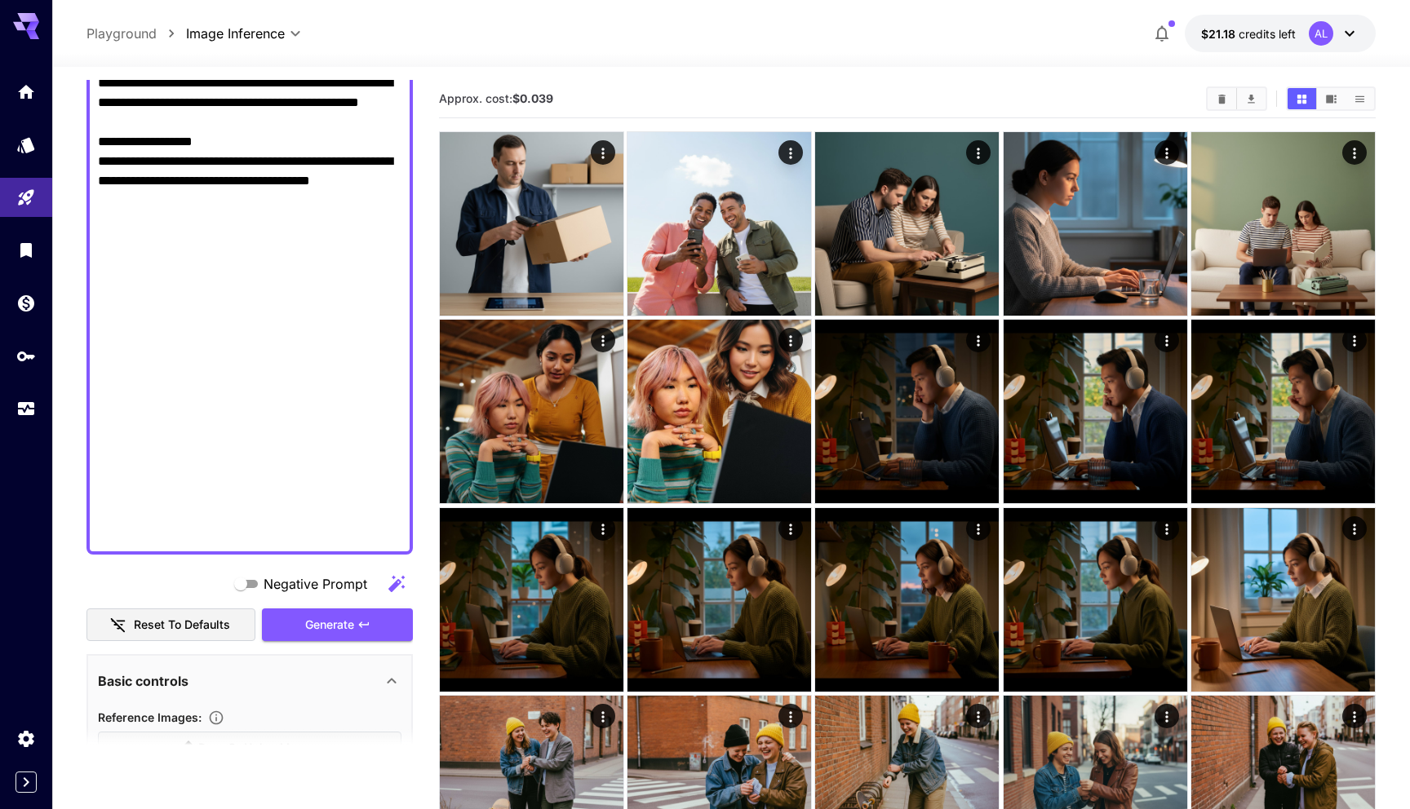
drag, startPoint x: 167, startPoint y: 530, endPoint x: 70, endPoint y: 458, distance: 121.2
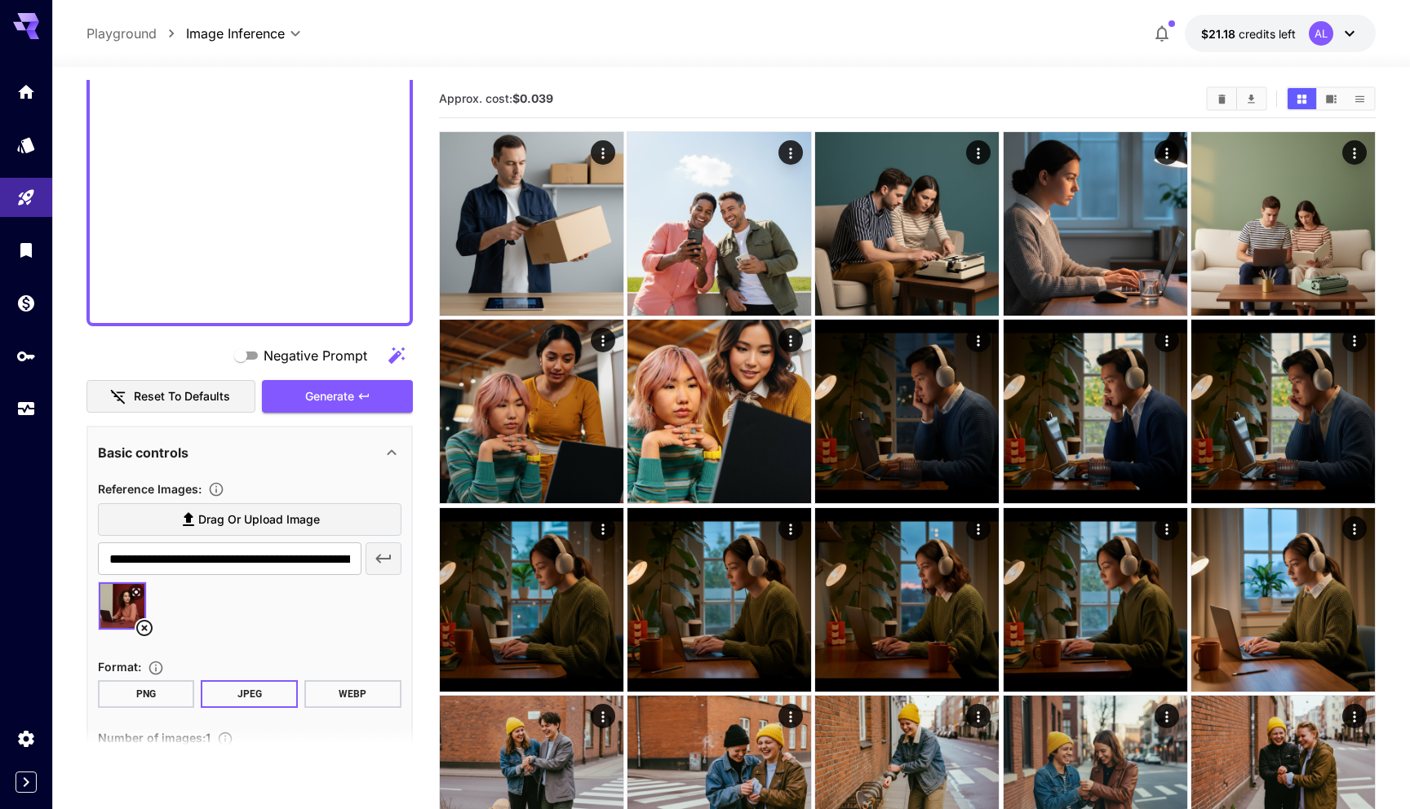
scroll to position [3134, 0]
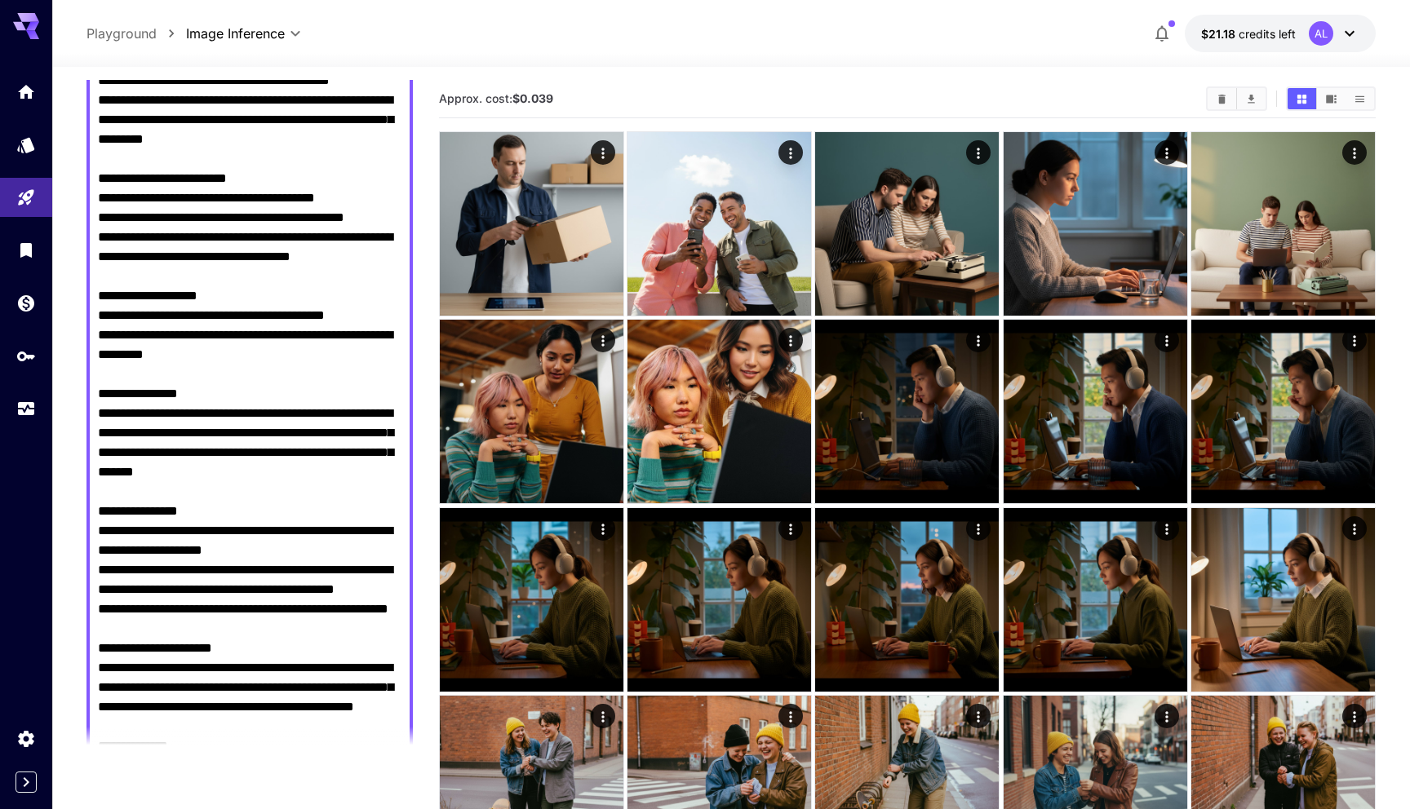
scroll to position [1112, 0]
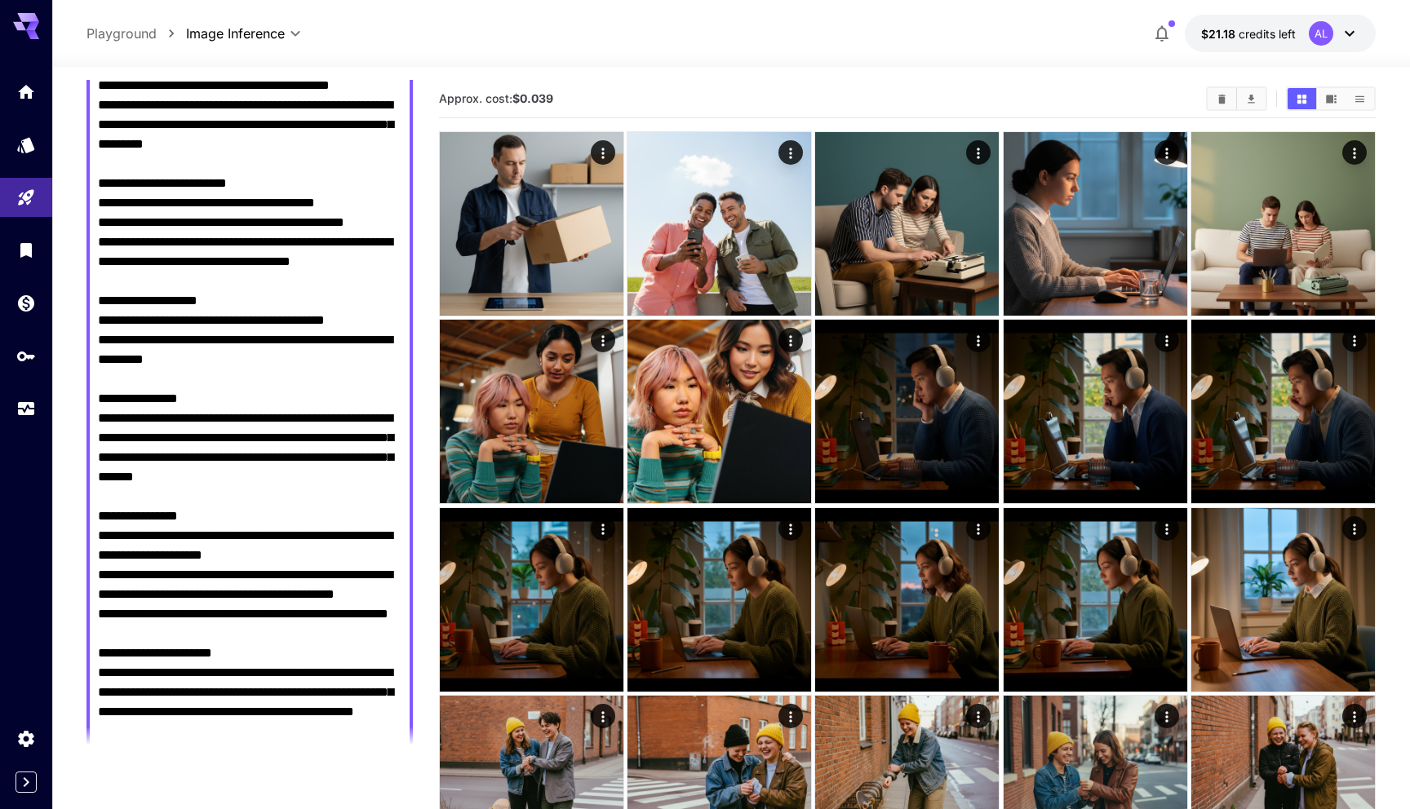
click at [100, 317] on textarea "Negative Prompt" at bounding box center [249, 751] width 303 height 3231
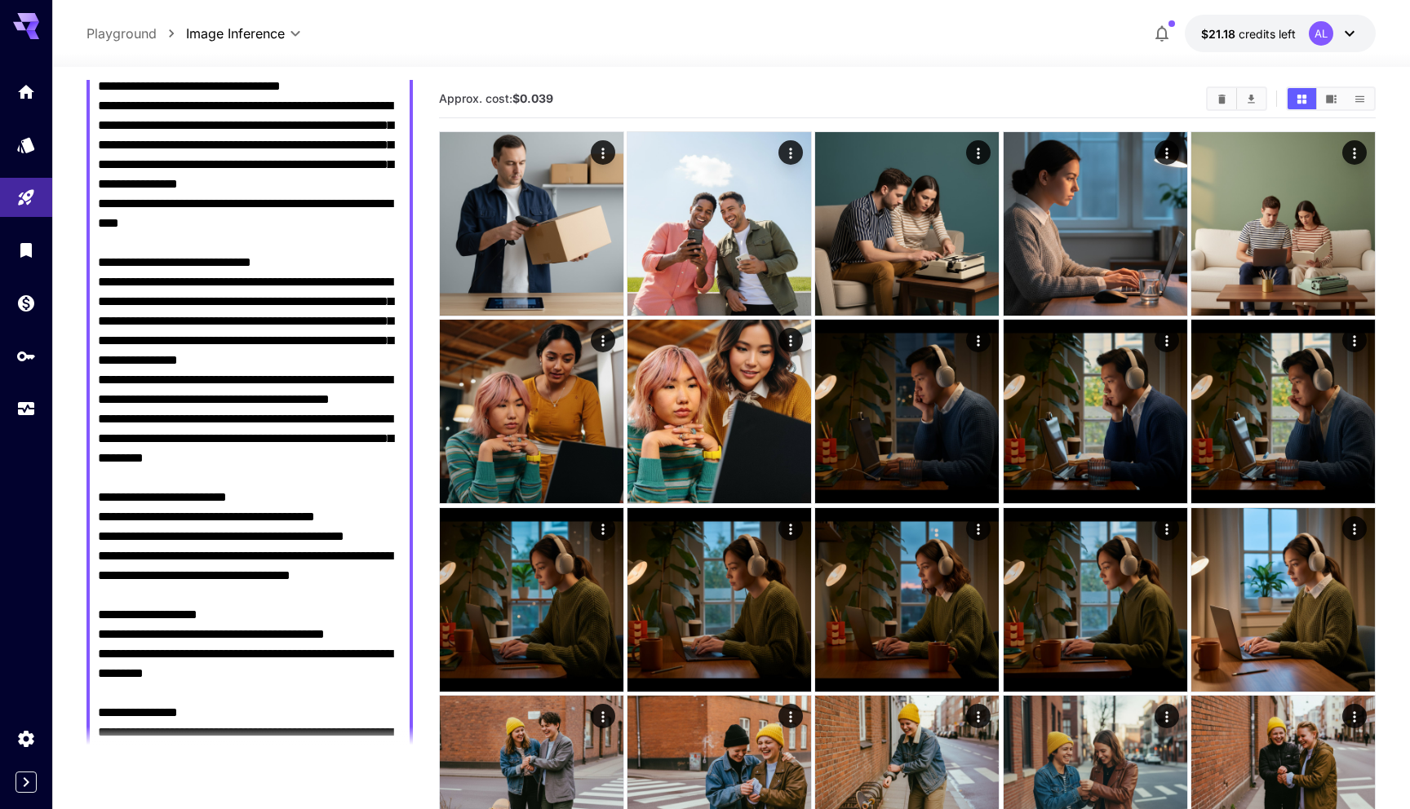
scroll to position [837, 0]
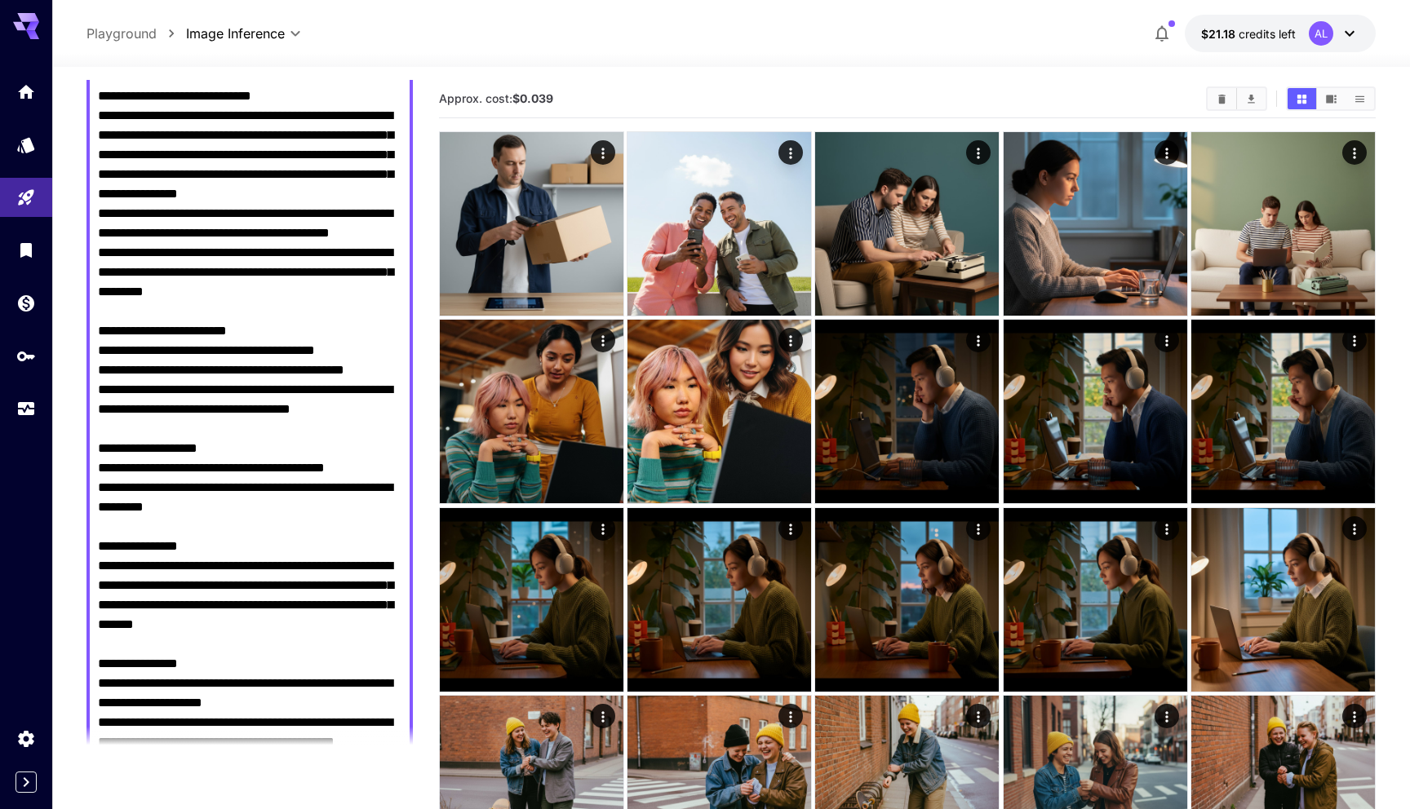
paste textarea "**********"
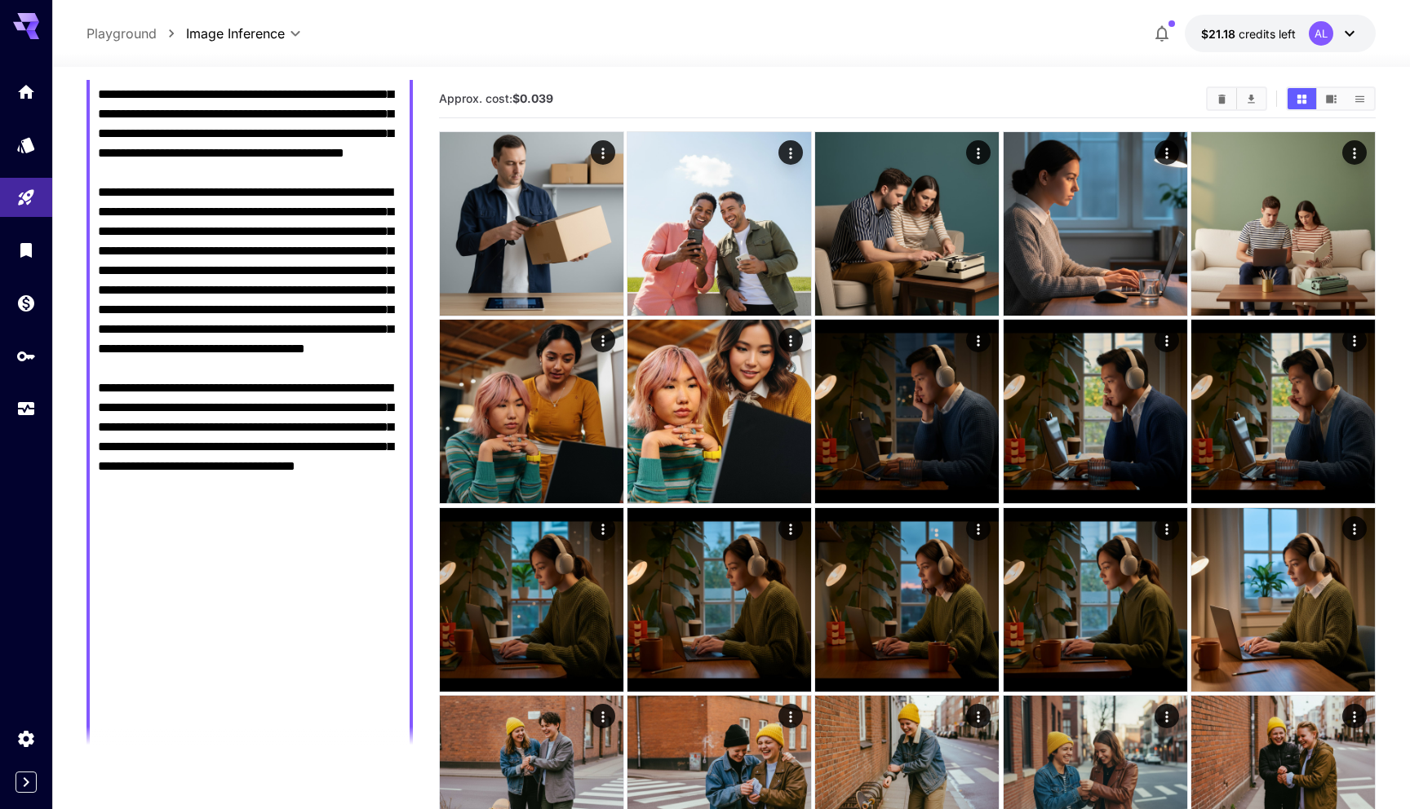
scroll to position [2228, 0]
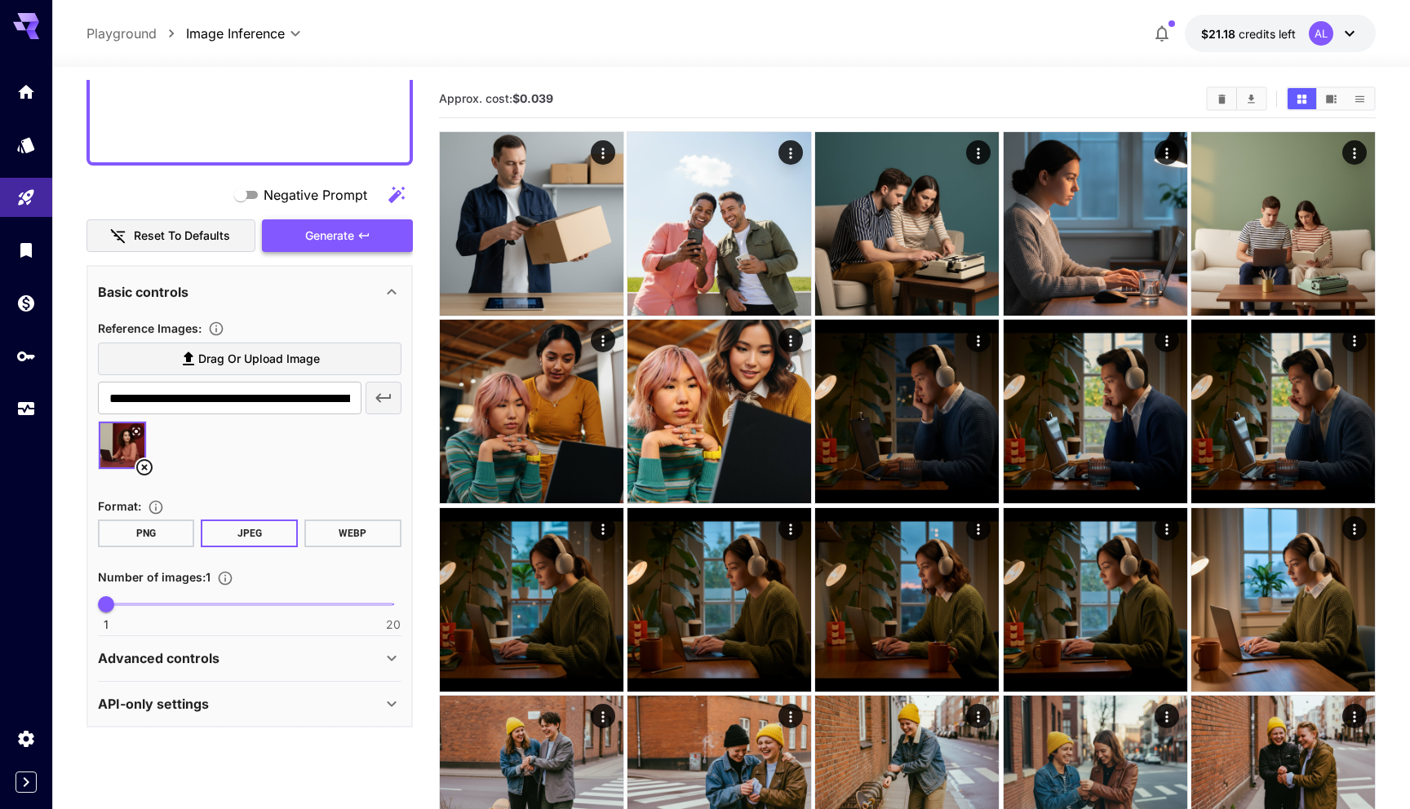
type textarea "**********"
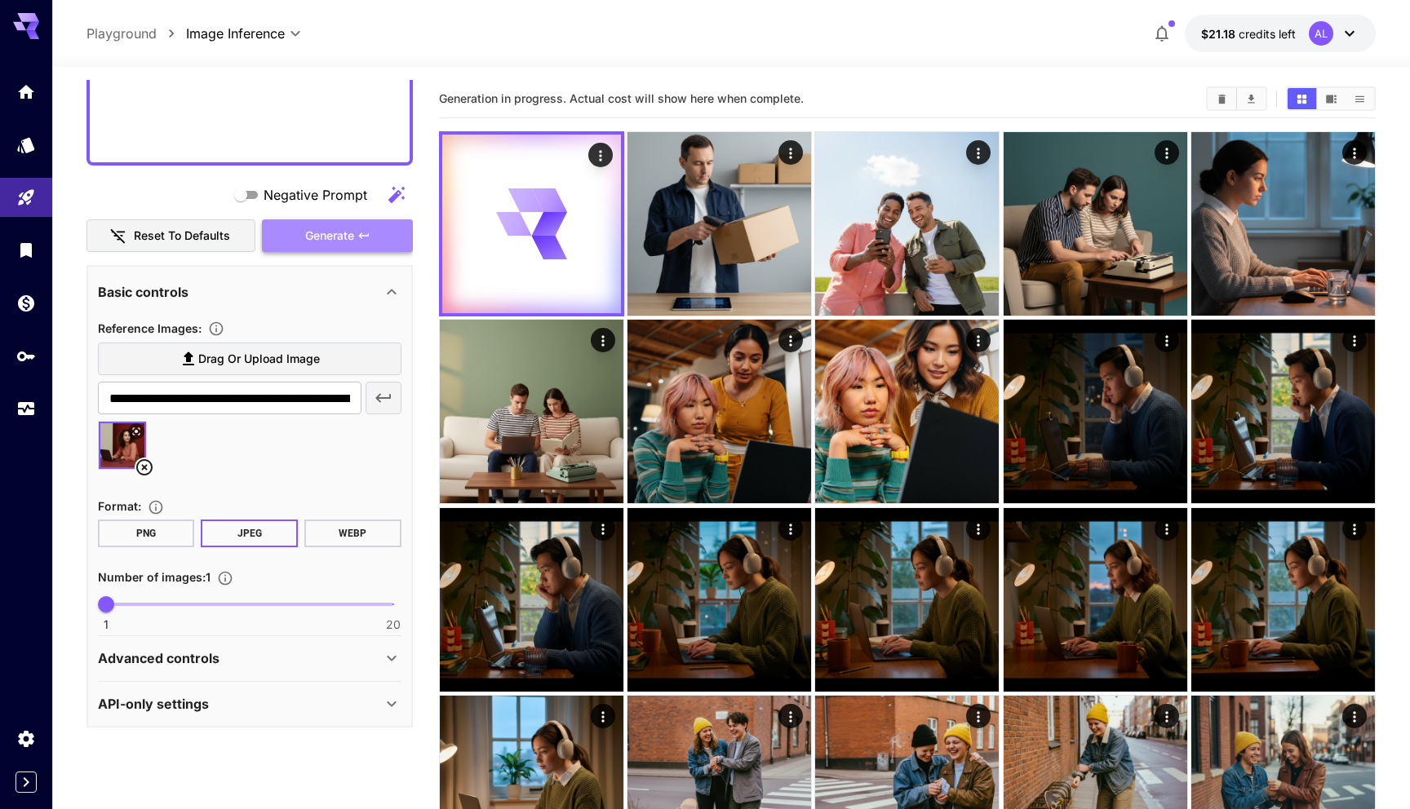
click at [348, 241] on span "Generate" at bounding box center [329, 236] width 49 height 20
type input "*"
drag, startPoint x: 104, startPoint y: 605, endPoint x: 171, endPoint y: 605, distance: 66.9
click at [170, 605] on span "5" at bounding box center [166, 604] width 16 height 16
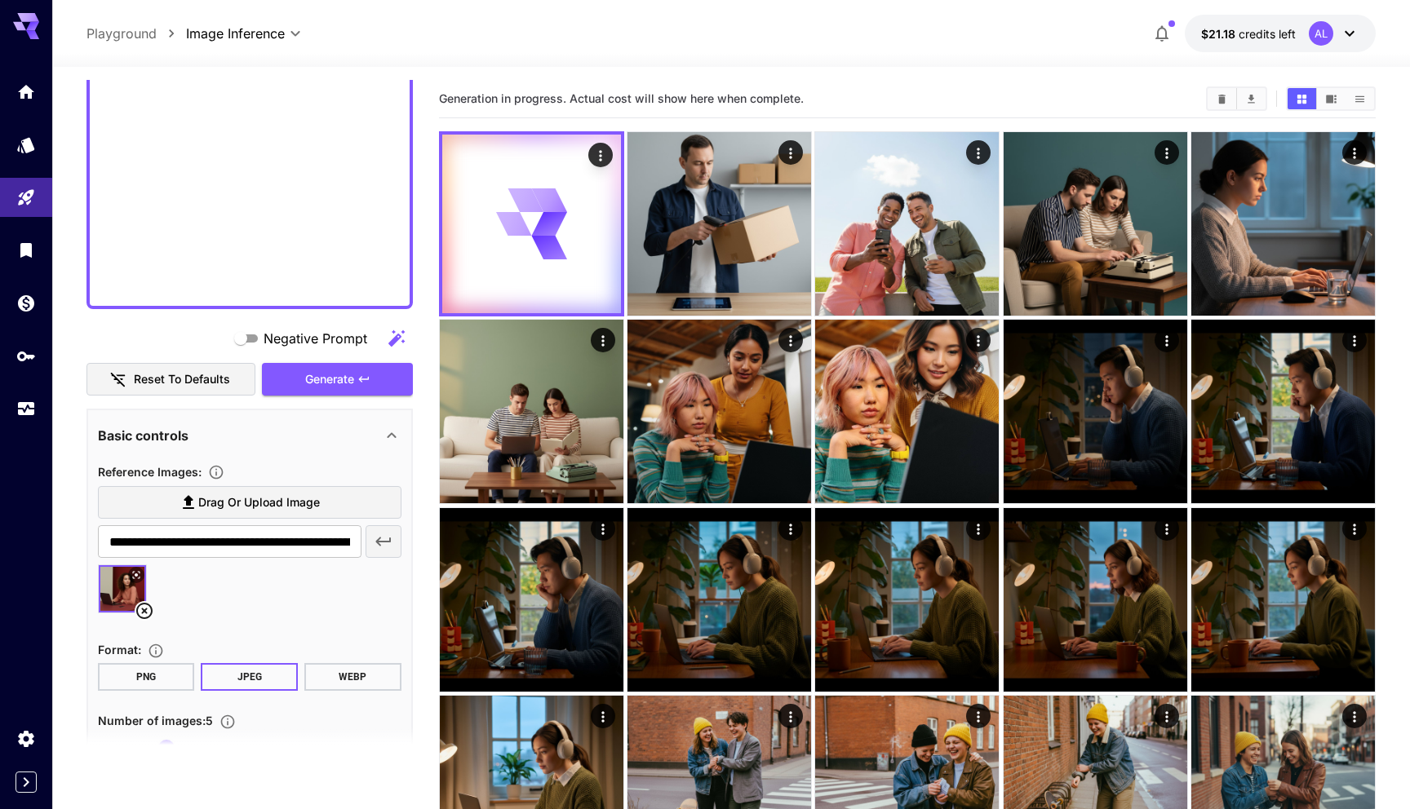
scroll to position [2086, 0]
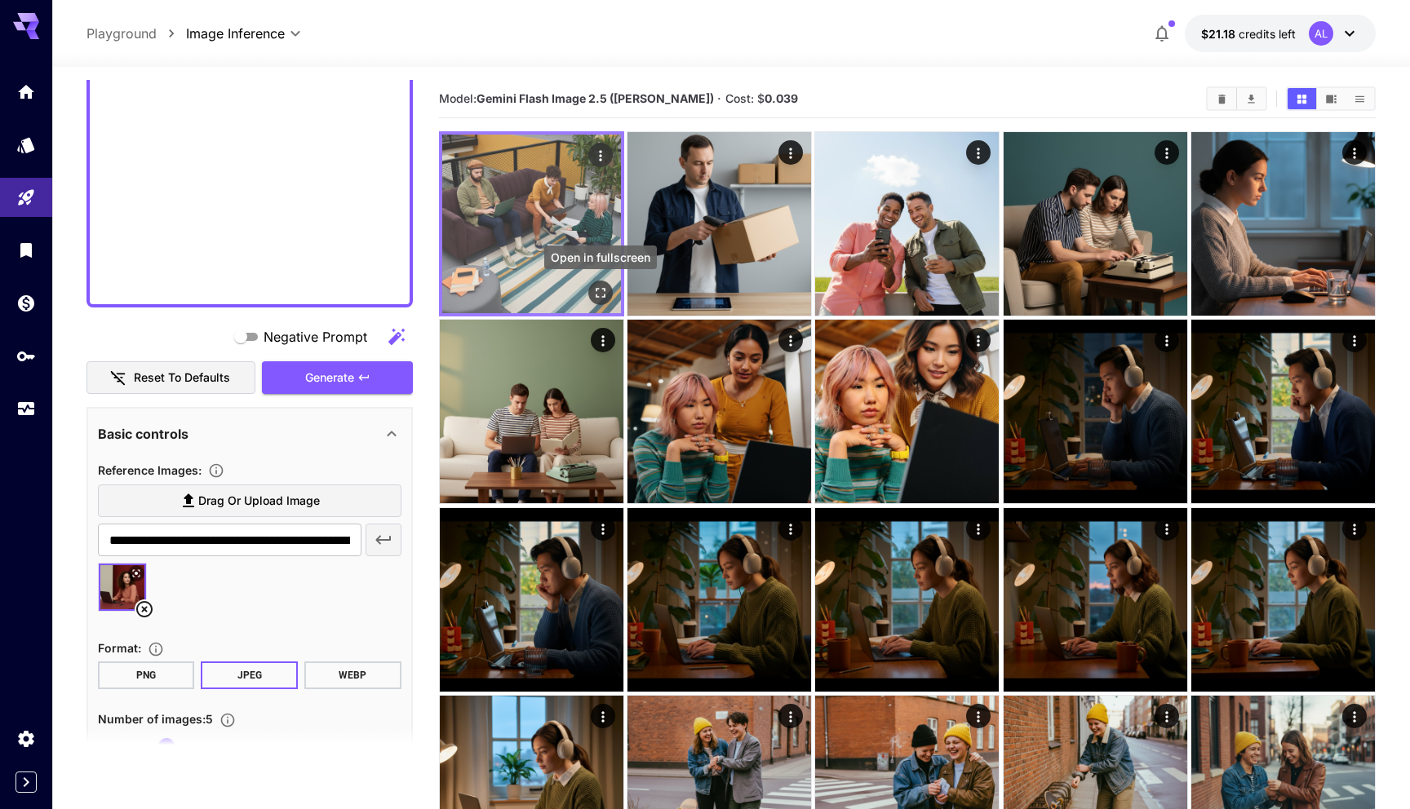
click at [609, 286] on button "Open in fullscreen" at bounding box center [600, 293] width 24 height 24
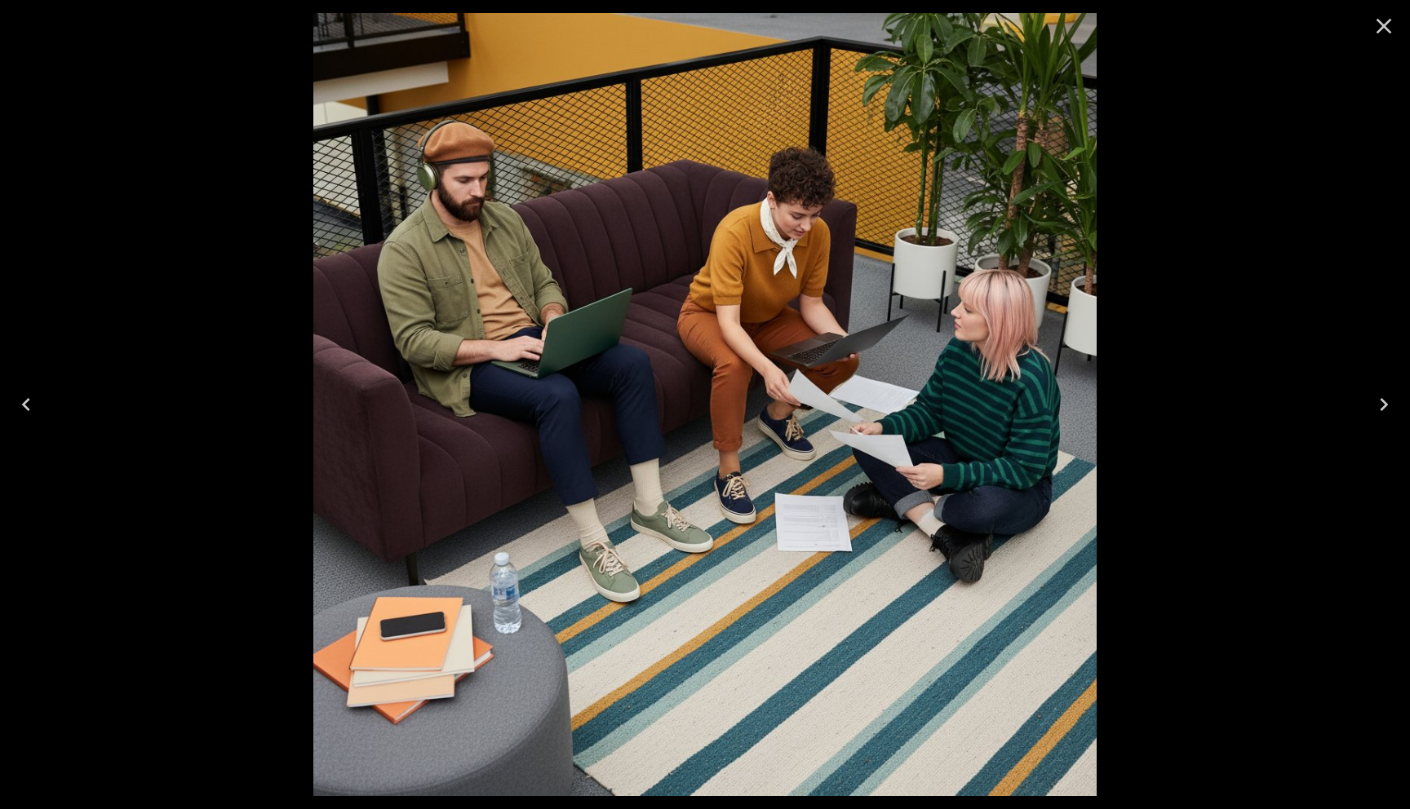
click at [1380, 26] on icon "Close" at bounding box center [1384, 26] width 26 height 26
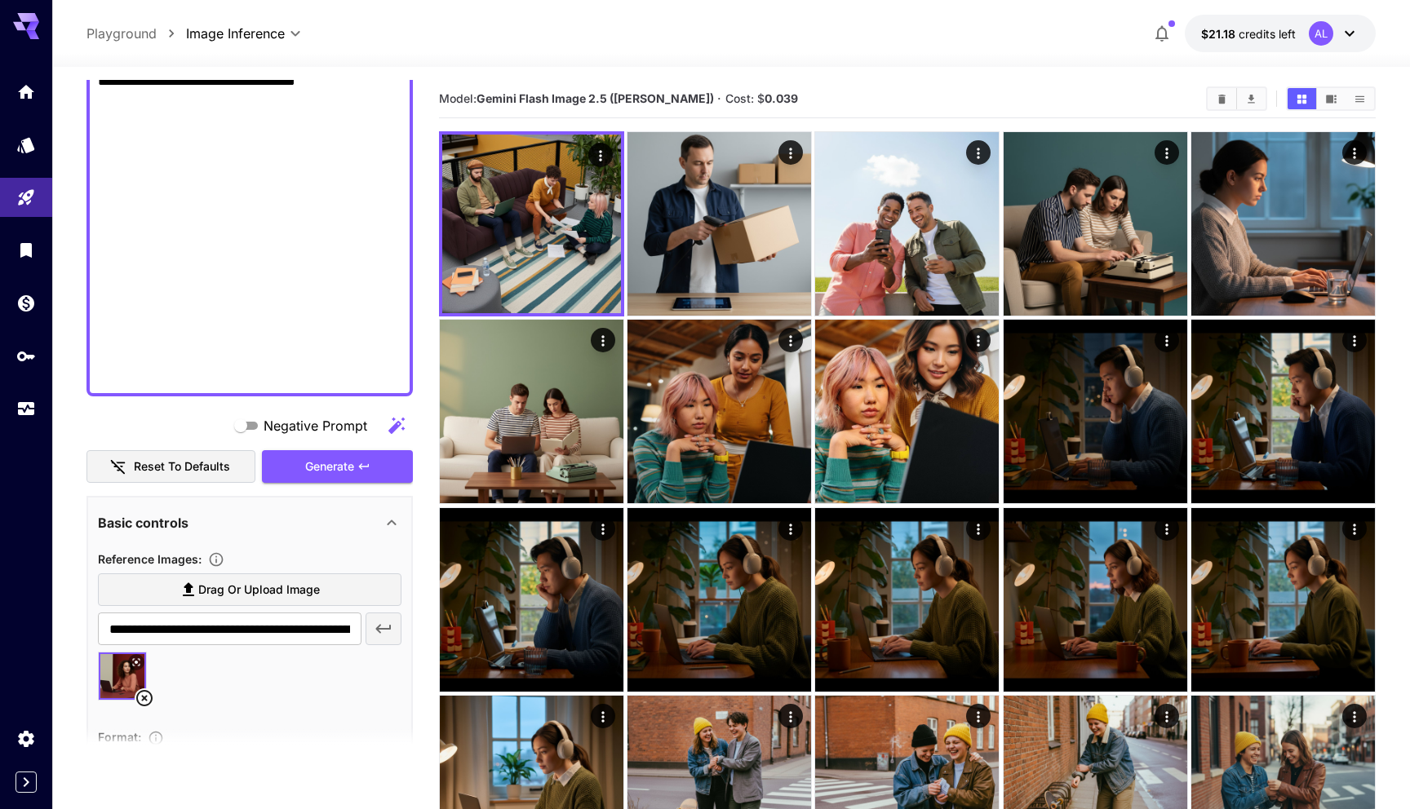
scroll to position [2000, 0]
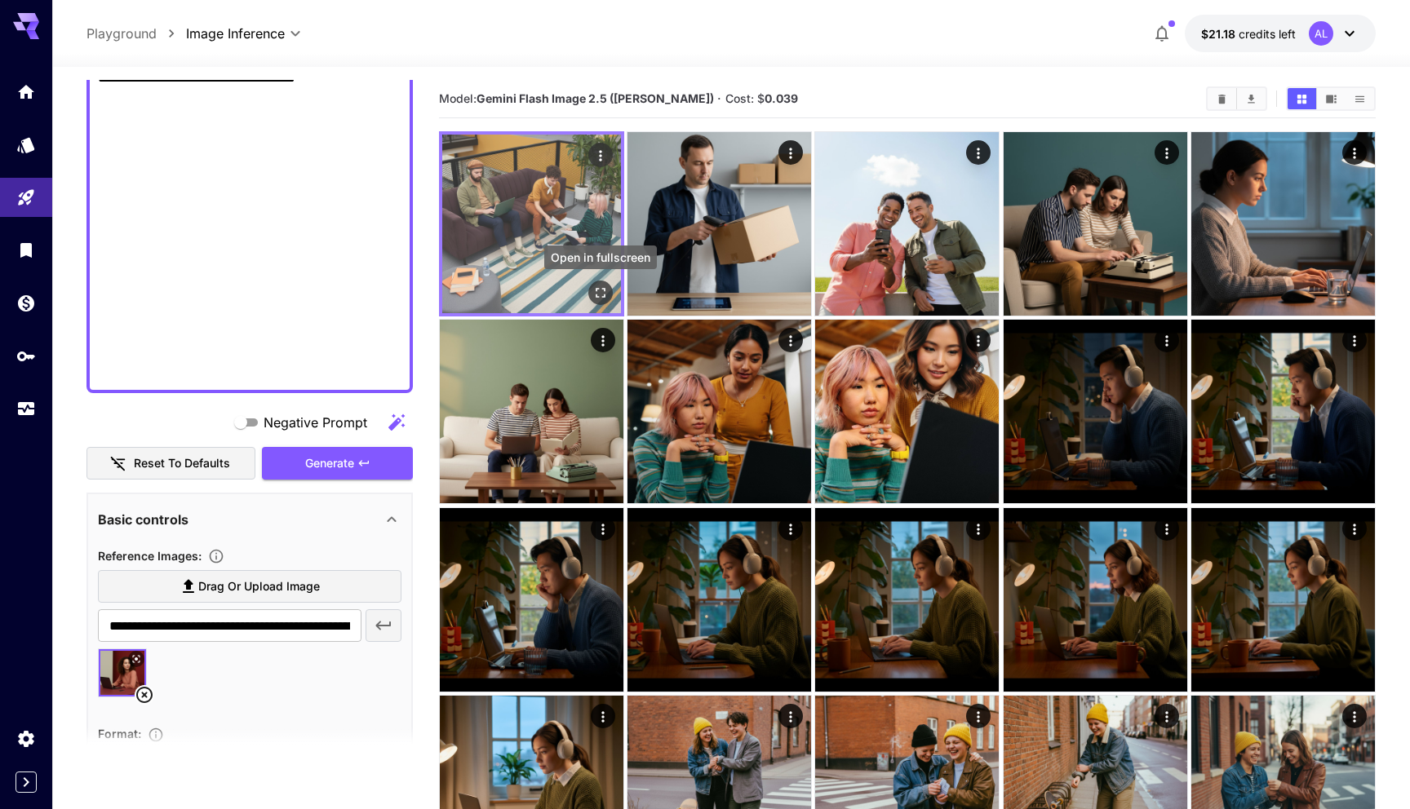
click at [598, 295] on icon "Open in fullscreen" at bounding box center [600, 293] width 16 height 16
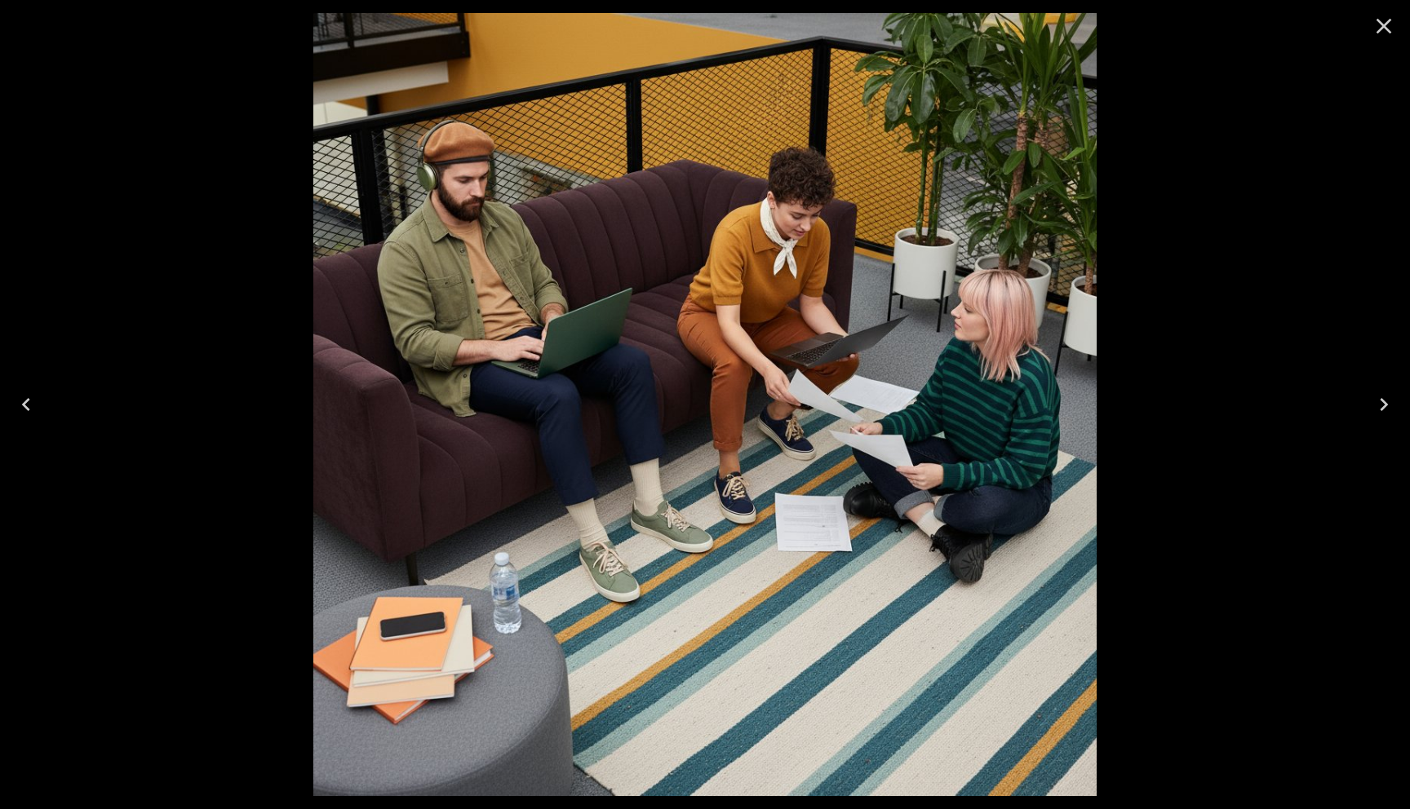
click at [1375, 23] on icon "Close" at bounding box center [1384, 26] width 26 height 26
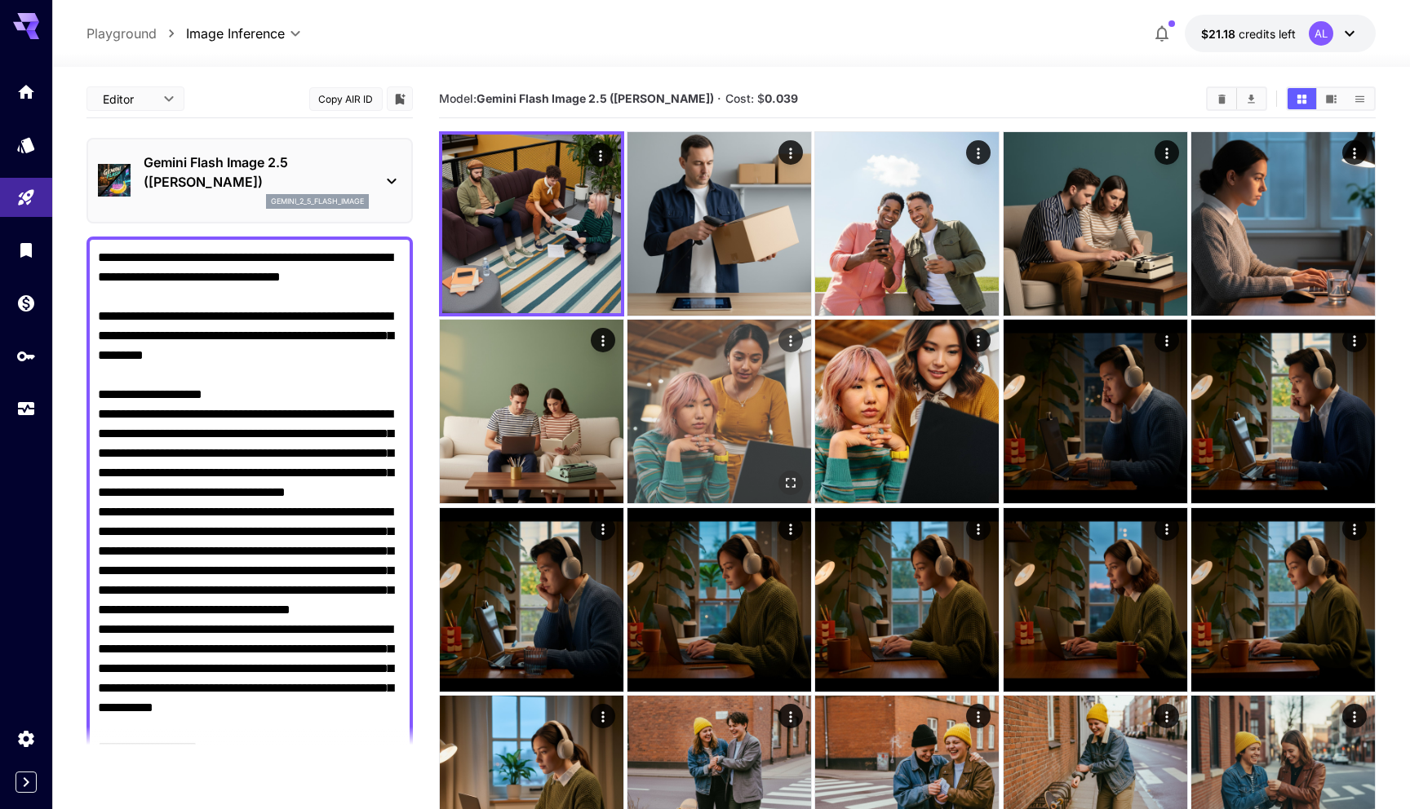
scroll to position [2000, 0]
